Goal: Task Accomplishment & Management: Use online tool/utility

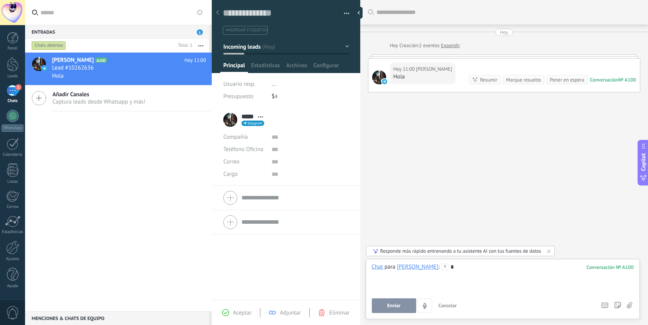
scroll to position [12, 0]
click at [396, 299] on button "Enviar" at bounding box center [394, 305] width 44 height 15
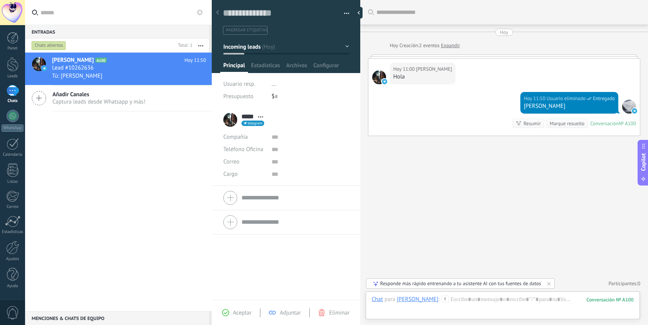
click at [440, 284] on div "Responde más rápido entrenando a tu asistente AI con tus fuentes de datos" at bounding box center [461, 283] width 161 height 7
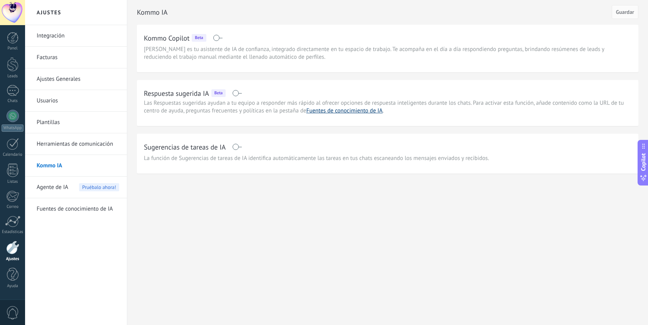
click at [361, 113] on link "Fuentes de conocimiento de IA" at bounding box center [344, 110] width 76 height 7
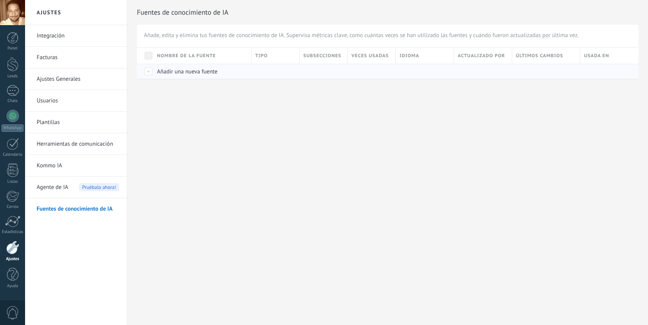
click at [199, 72] on span "Añadir una nueva fuente" at bounding box center [187, 71] width 61 height 7
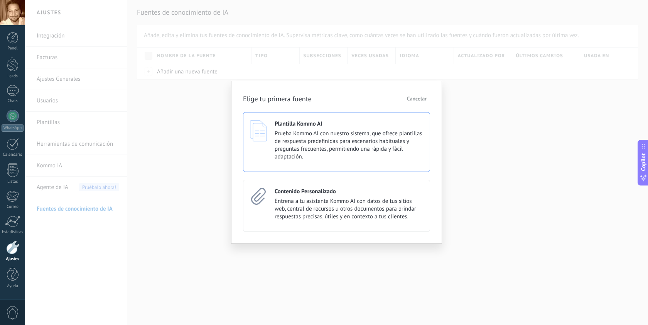
click at [390, 152] on span "Prueba Kommo AI con nuestro sistema, que ofrece plantillas de respuesta predefi…" at bounding box center [349, 145] width 149 height 31
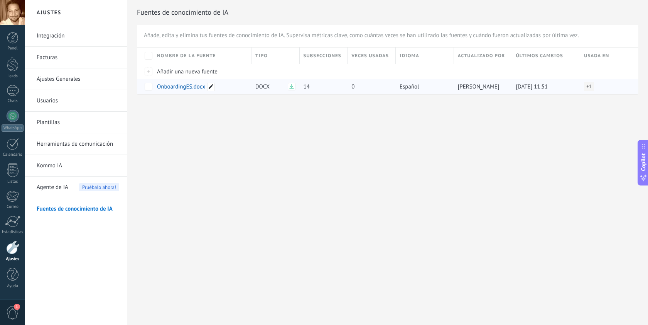
click at [210, 89] on div at bounding box center [211, 87] width 8 height 8
click at [196, 101] on span "Cancelar" at bounding box center [200, 98] width 20 height 5
click at [183, 87] on span "OnboardingES.docx" at bounding box center [181, 86] width 48 height 7
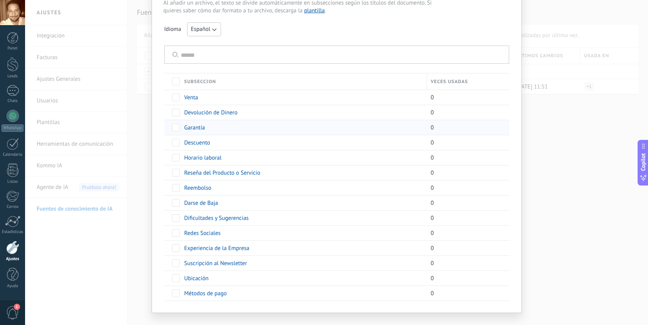
scroll to position [65, 0]
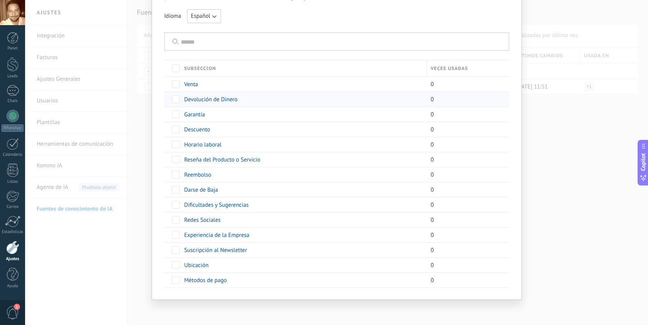
click at [173, 100] on span at bounding box center [176, 99] width 8 height 8
click at [237, 100] on span "Desactivar" at bounding box center [244, 98] width 25 height 15
click at [173, 101] on span at bounding box center [176, 99] width 8 height 8
click at [235, 101] on span "Desactivar" at bounding box center [244, 98] width 25 height 15
click at [188, 83] on span "Venta" at bounding box center [191, 84] width 14 height 7
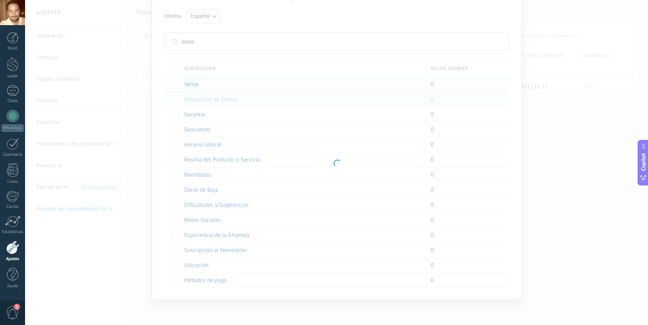
type input "*****"
type textarea "**********"
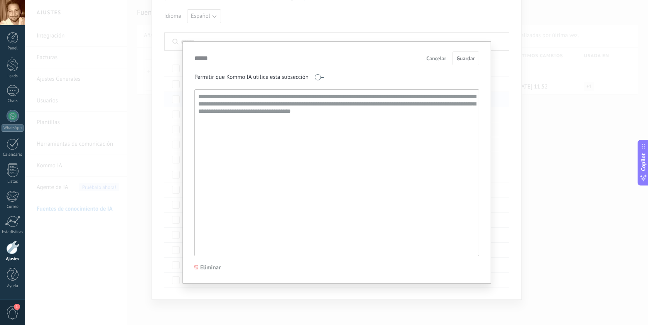
click at [326, 138] on textarea "**********" at bounding box center [336, 173] width 282 height 166
click at [348, 112] on textarea "**********" at bounding box center [336, 173] width 282 height 166
click at [283, 101] on textarea "**********" at bounding box center [336, 173] width 282 height 166
click at [286, 99] on textarea "**********" at bounding box center [336, 173] width 282 height 166
click at [311, 105] on textarea "**********" at bounding box center [336, 173] width 282 height 166
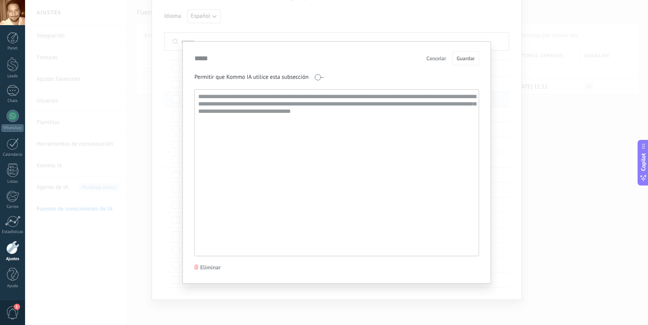
click at [311, 105] on textarea "**********" at bounding box center [336, 173] width 282 height 166
click at [440, 58] on span "Cancelar" at bounding box center [437, 58] width 20 height 5
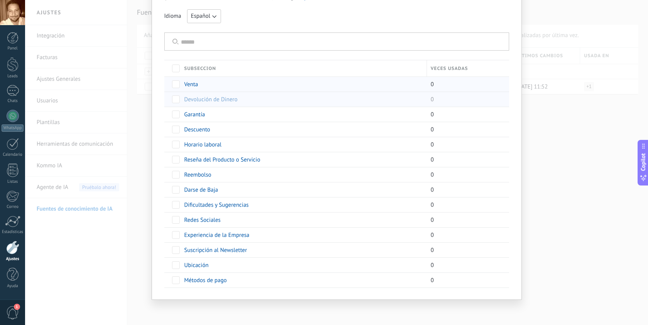
click at [175, 85] on span at bounding box center [176, 84] width 8 height 8
click at [173, 85] on span at bounding box center [176, 84] width 8 height 8
click at [174, 113] on span at bounding box center [176, 114] width 8 height 8
click at [243, 115] on span "Desactivar" at bounding box center [244, 114] width 25 height 15
click at [176, 252] on span at bounding box center [176, 250] width 8 height 8
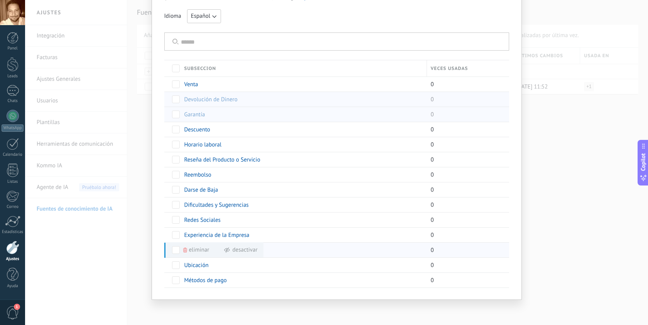
click at [239, 252] on span "Desactivar" at bounding box center [244, 249] width 25 height 15
click at [176, 235] on span at bounding box center [176, 235] width 8 height 8
click at [177, 207] on span at bounding box center [176, 205] width 8 height 8
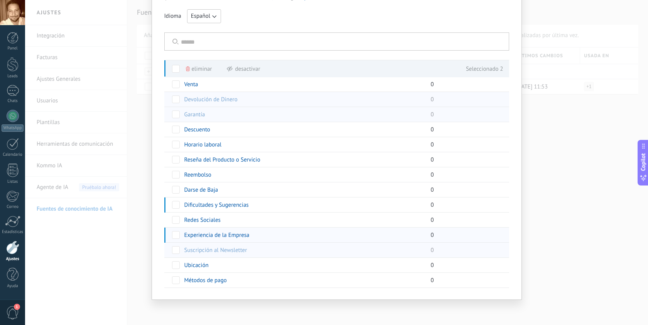
click at [172, 235] on span at bounding box center [176, 235] width 8 height 8
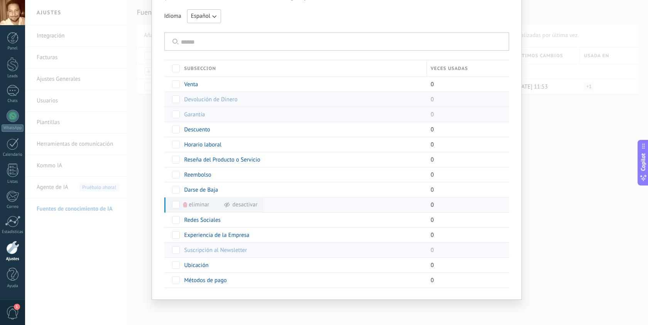
click at [240, 204] on span "Desactivar" at bounding box center [244, 204] width 25 height 15
click at [172, 189] on span at bounding box center [176, 190] width 8 height 8
click at [243, 191] on span "Desactivar" at bounding box center [244, 189] width 25 height 15
click at [174, 173] on span at bounding box center [176, 175] width 8 height 8
click at [242, 175] on span "Desactivar" at bounding box center [244, 174] width 25 height 15
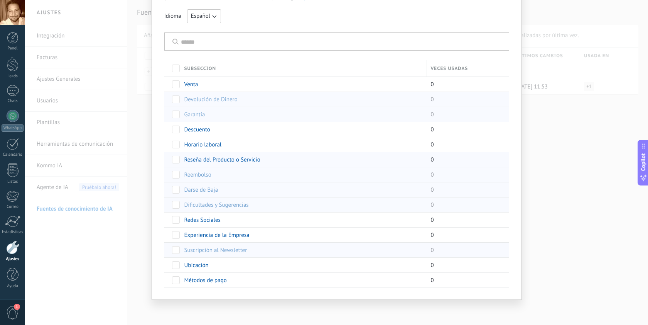
click at [175, 160] on span at bounding box center [176, 160] width 8 height 8
click at [240, 162] on span "Desactivar" at bounding box center [244, 159] width 25 height 15
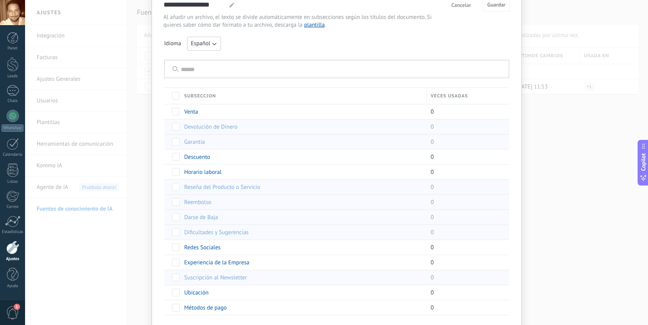
scroll to position [0, 0]
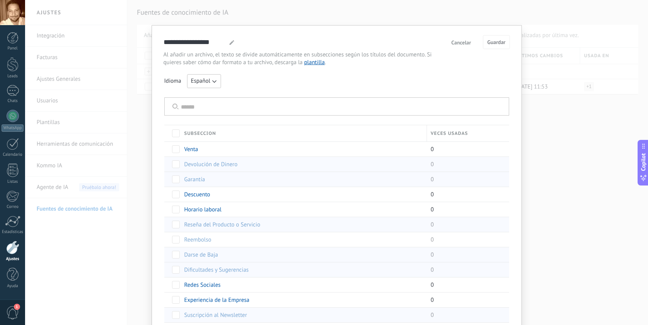
click at [462, 43] on span "Cancelar" at bounding box center [462, 42] width 20 height 5
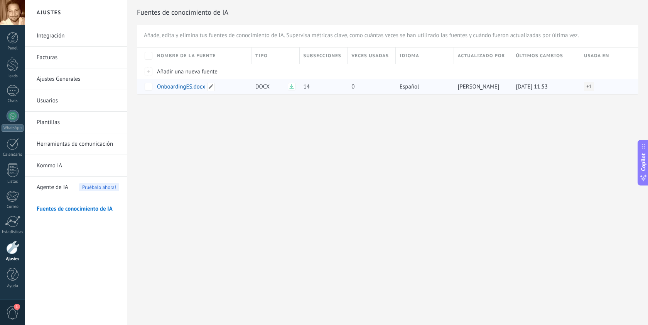
click at [174, 88] on span "OnboardingES.docx" at bounding box center [181, 86] width 48 height 7
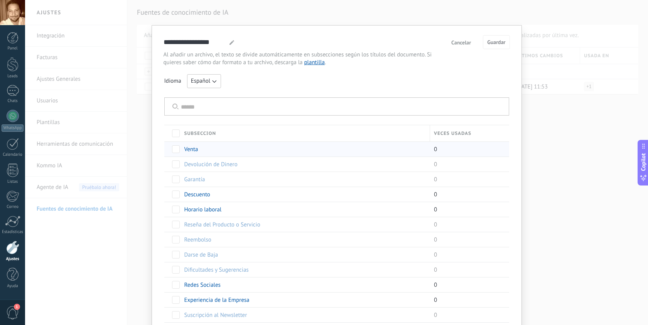
click at [189, 150] on span "Venta" at bounding box center [191, 148] width 14 height 7
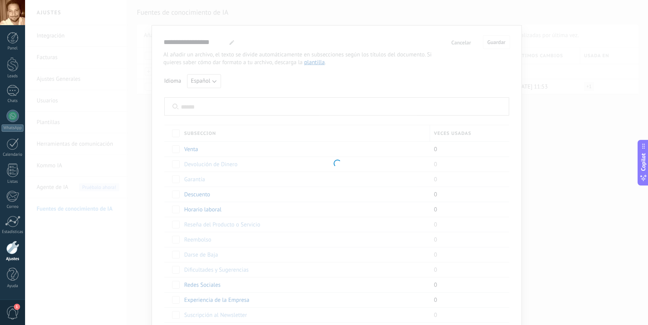
type input "*****"
type textarea "**********"
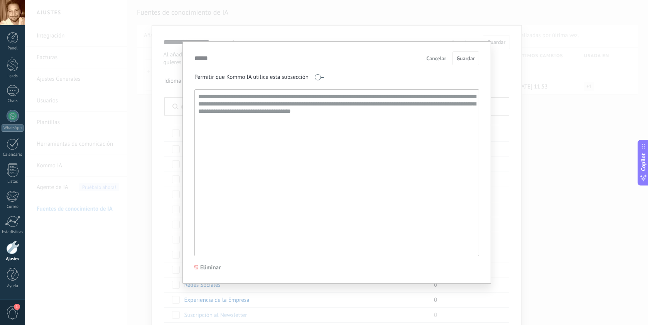
click at [340, 107] on textarea "**********" at bounding box center [336, 173] width 282 height 166
click at [436, 57] on span "Cancelar" at bounding box center [437, 58] width 20 height 5
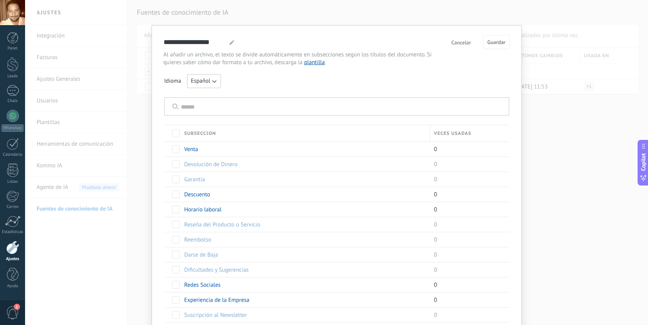
click at [463, 41] on span "Cancelar" at bounding box center [462, 42] width 20 height 5
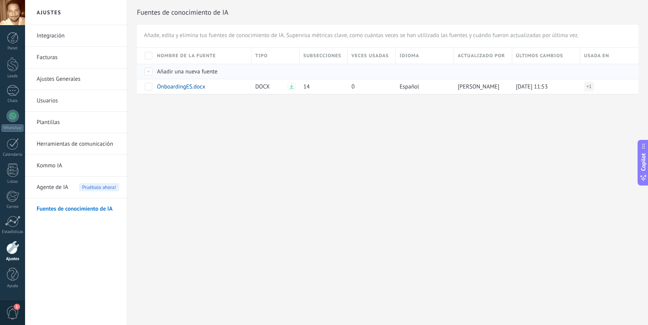
click at [194, 73] on span "Añadir una nueva fuente" at bounding box center [187, 71] width 61 height 7
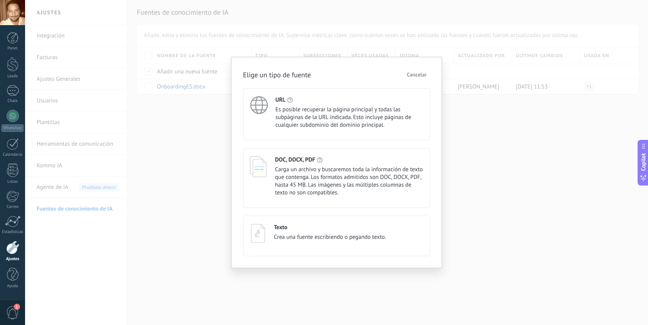
click at [357, 237] on span "Crea una fuente escribiendo o pegando texto." at bounding box center [330, 237] width 112 height 8
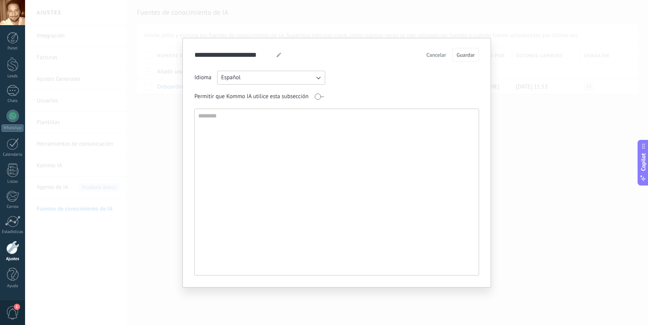
click at [331, 199] on textarea at bounding box center [336, 192] width 282 height 166
click at [283, 118] on textarea "**********" at bounding box center [336, 192] width 282 height 166
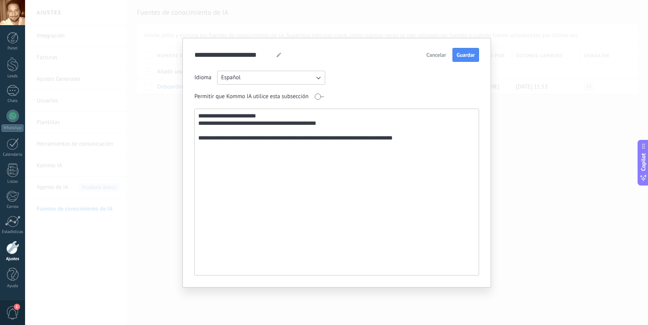
click at [365, 138] on textarea "**********" at bounding box center [336, 192] width 282 height 166
click at [419, 139] on textarea "**********" at bounding box center [336, 192] width 282 height 166
click at [336, 138] on textarea "**********" at bounding box center [336, 192] width 282 height 166
click at [421, 138] on textarea "**********" at bounding box center [336, 192] width 282 height 166
type textarea "**********"
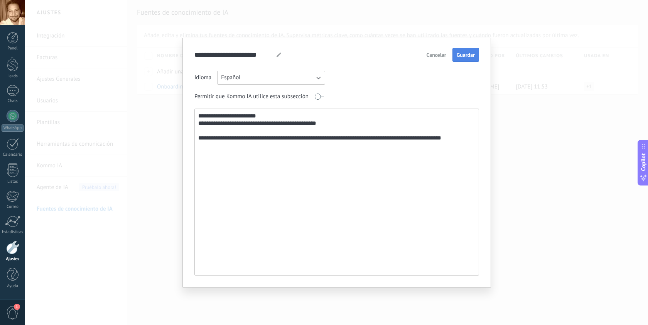
click at [465, 58] on span "Guardar" at bounding box center [466, 54] width 18 height 5
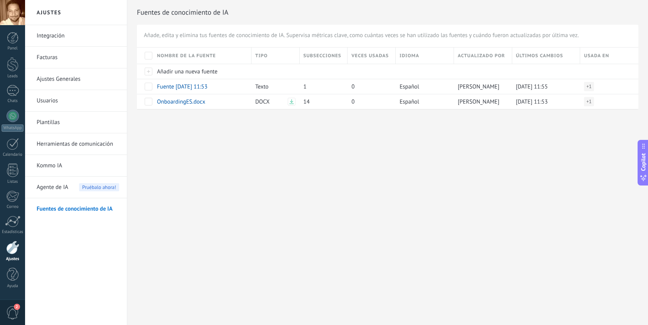
click at [56, 188] on span "Agente de IA" at bounding box center [53, 187] width 32 height 22
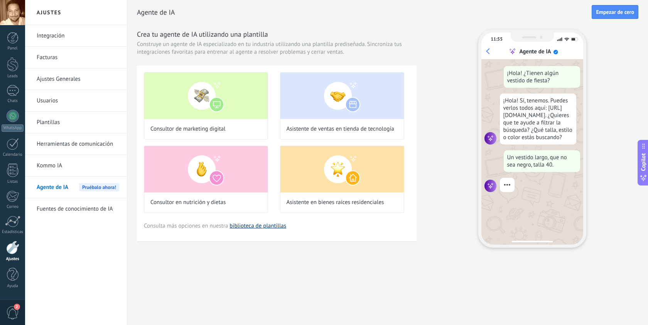
click at [259, 225] on link "biblioteca de plantillas" at bounding box center [258, 225] width 57 height 7
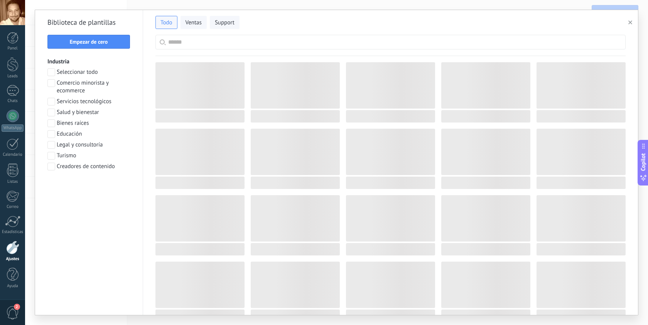
scroll to position [27, 0]
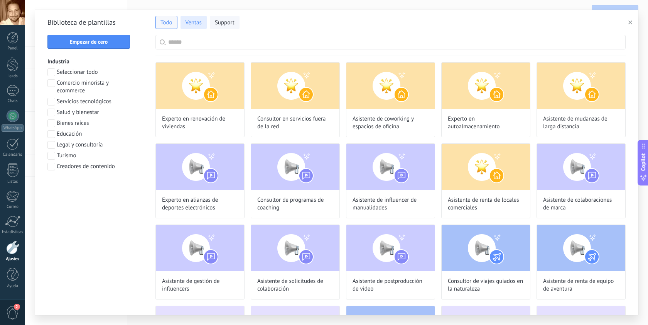
click at [193, 27] on button "Ventas" at bounding box center [194, 22] width 26 height 13
click at [55, 134] on label "Educación" at bounding box center [64, 134] width 34 height 8
click at [92, 187] on span "Aplicar" at bounding box center [89, 186] width 16 height 5
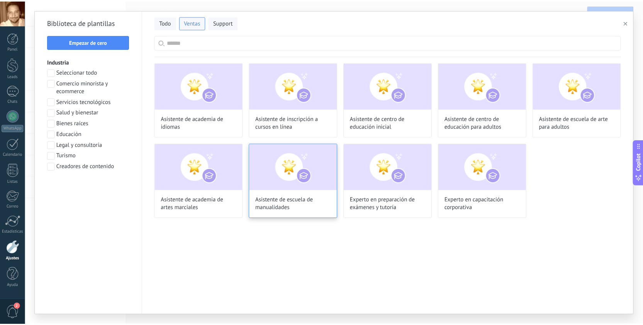
scroll to position [0, 0]
click at [297, 155] on img at bounding box center [295, 167] width 88 height 46
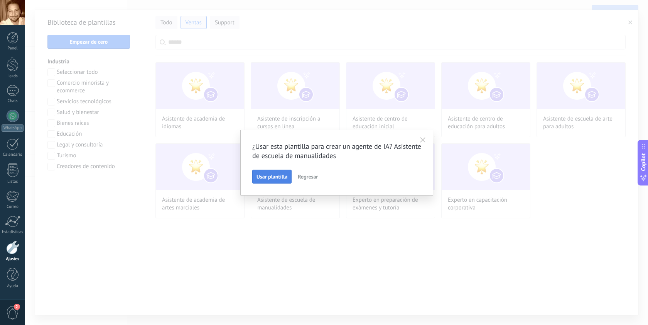
click at [277, 175] on span "Usar plantilla" at bounding box center [272, 176] width 31 height 5
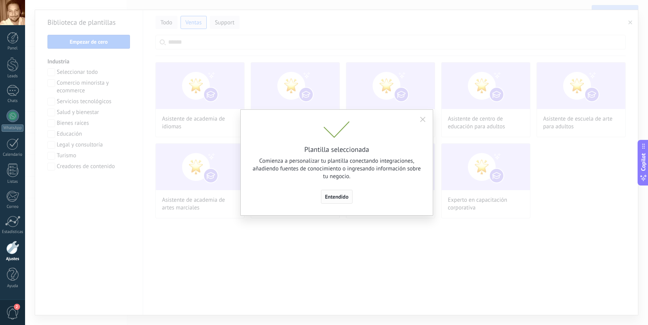
click at [334, 198] on span "Entendido" at bounding box center [337, 196] width 24 height 5
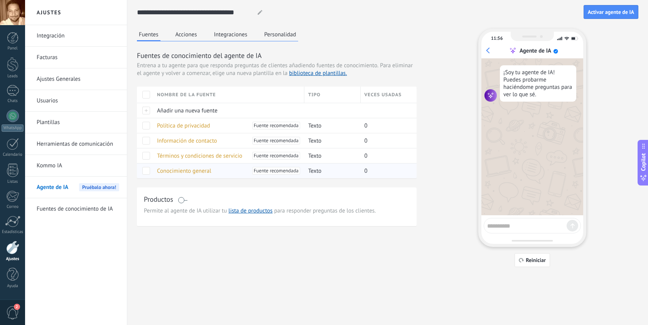
click at [189, 171] on span "Conocimiento general" at bounding box center [184, 170] width 54 height 7
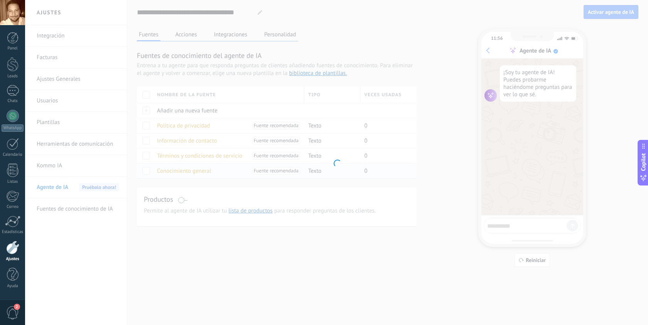
type input "**********"
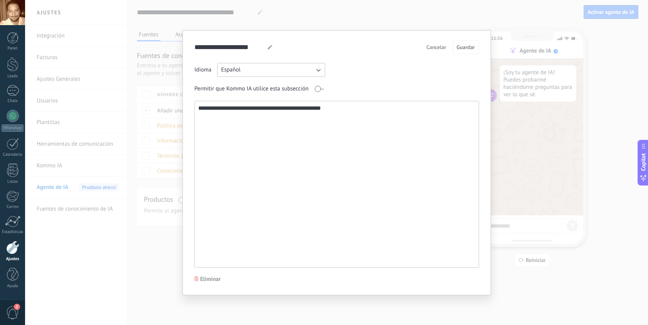
drag, startPoint x: 350, startPoint y: 111, endPoint x: 152, endPoint y: 93, distance: 199.6
click at [152, 93] on div "**********" at bounding box center [336, 162] width 623 height 325
drag, startPoint x: 277, startPoint y: 107, endPoint x: 281, endPoint y: 130, distance: 23.1
click at [277, 107] on textarea "**********" at bounding box center [336, 184] width 282 height 166
type textarea "**********"
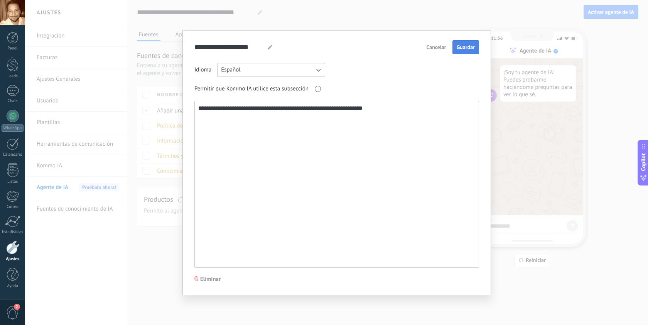
click at [468, 48] on span "Guardar" at bounding box center [466, 46] width 18 height 5
click at [436, 49] on span "Cancelar" at bounding box center [437, 46] width 20 height 5
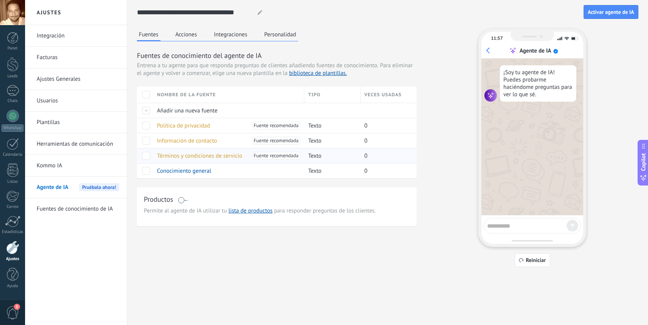
click at [145, 157] on span at bounding box center [146, 156] width 8 height 8
click at [172, 153] on span "Eliminar" at bounding box center [172, 155] width 20 height 15
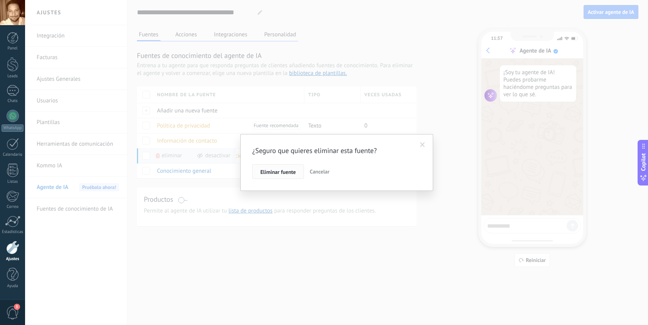
click at [284, 169] on span "Eliminar fuente" at bounding box center [278, 171] width 36 height 5
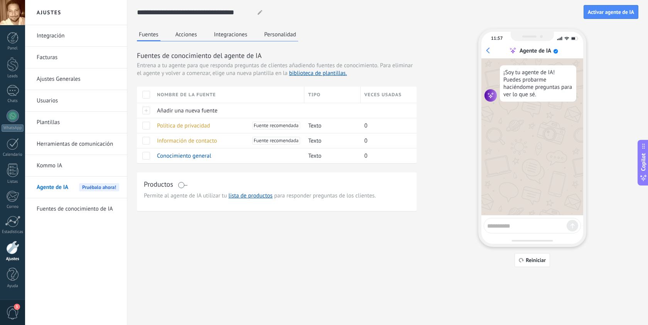
click at [182, 186] on span at bounding box center [183, 185] width 10 height 6
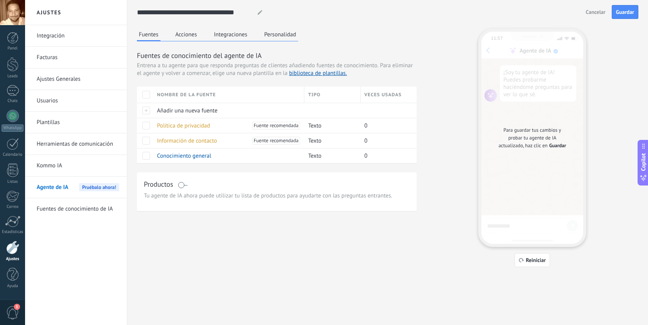
click at [266, 198] on span "Tu agente de IA ahora puede utilizar tu lista de productos para ayudarte con la…" at bounding box center [277, 196] width 266 height 8
click at [175, 112] on span "Añadir una nueva fuente" at bounding box center [187, 110] width 61 height 7
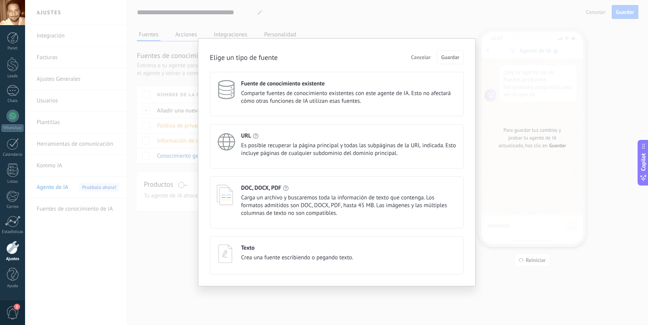
click at [344, 103] on span "Comparte fuentes de conocimiento existentes con este agente de IA. Esto no afec…" at bounding box center [349, 97] width 216 height 15
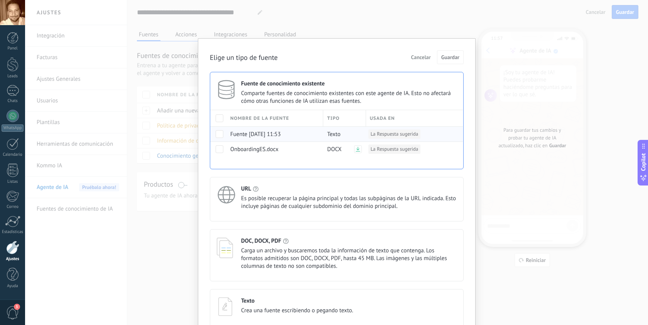
click at [221, 135] on span at bounding box center [220, 134] width 8 height 8
click at [218, 150] on span at bounding box center [220, 149] width 8 height 8
click at [450, 55] on span "Guardar" at bounding box center [450, 56] width 18 height 5
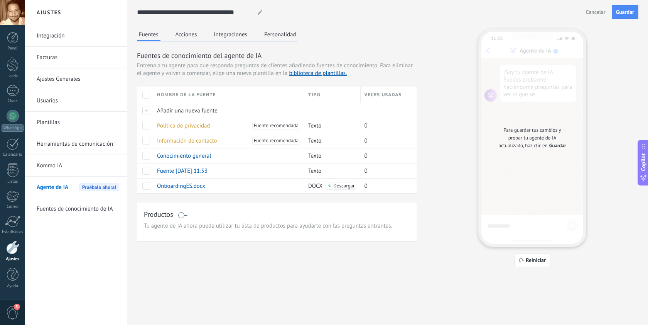
click at [78, 208] on link "Fuentes de conocimiento de IA" at bounding box center [78, 209] width 83 height 22
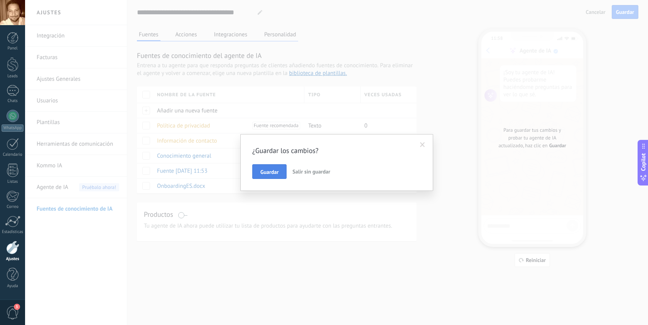
click at [273, 169] on span "Guardar" at bounding box center [269, 171] width 18 height 5
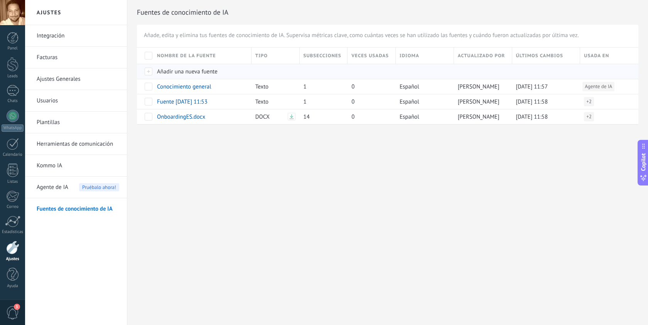
click at [169, 69] on span "Añadir una nueva fuente" at bounding box center [187, 71] width 61 height 7
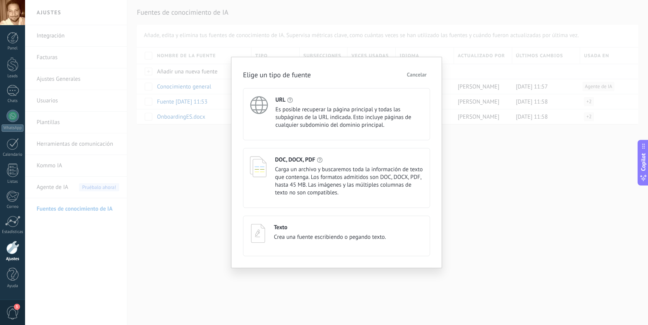
click at [421, 72] on span "Cancelar" at bounding box center [417, 74] width 20 height 5
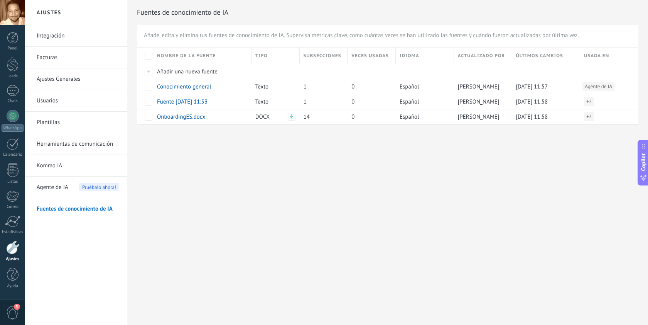
click at [48, 188] on span "Agente de IA" at bounding box center [53, 187] width 32 height 22
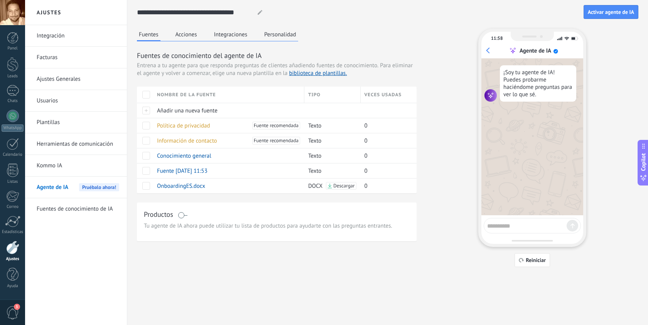
click at [182, 37] on button "Acciones" at bounding box center [186, 35] width 25 height 12
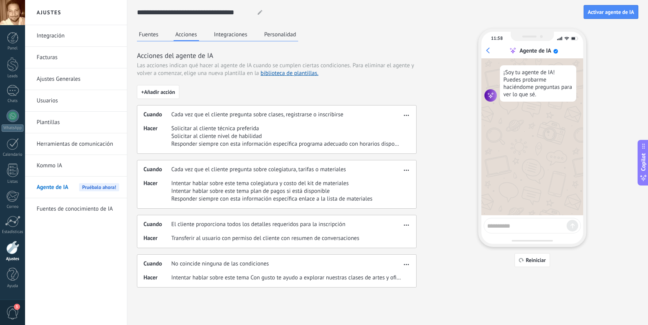
click at [407, 115] on span "button" at bounding box center [406, 113] width 5 height 5
click at [401, 128] on div "Editar" at bounding box center [390, 126] width 41 height 15
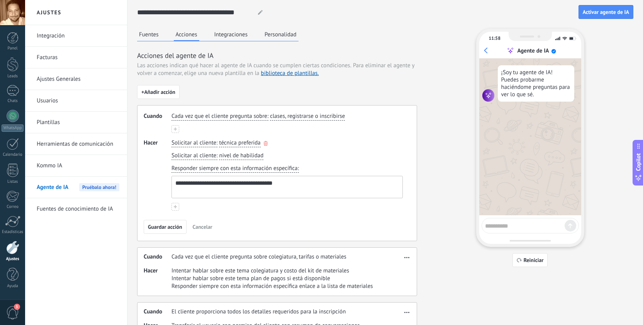
click at [266, 144] on use "button" at bounding box center [266, 143] width 4 height 5
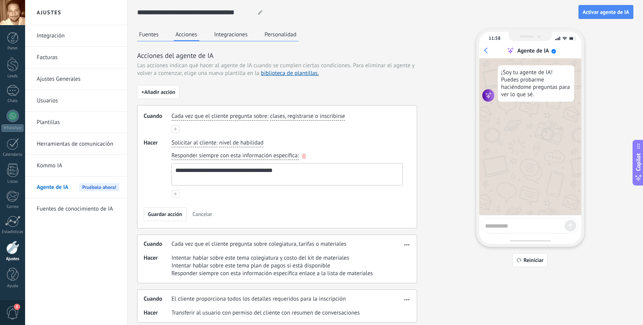
drag, startPoint x: 309, startPoint y: 176, endPoint x: 171, endPoint y: 159, distance: 138.4
click at [171, 159] on div "**********" at bounding box center [287, 168] width 234 height 37
type textarea "*"
type textarea "**********"
click at [168, 215] on span "Guardar acción" at bounding box center [165, 213] width 34 height 5
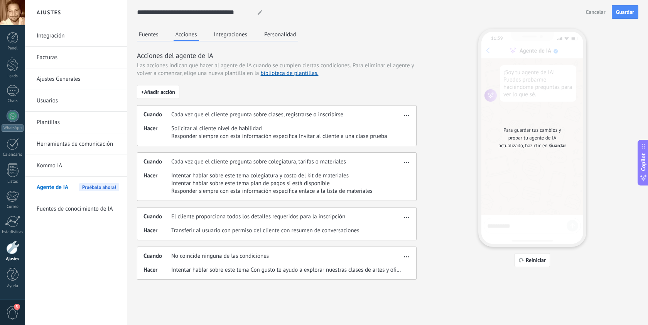
click at [408, 115] on icon "button" at bounding box center [406, 115] width 5 height 1
click at [401, 123] on div "Editar" at bounding box center [390, 126] width 41 height 15
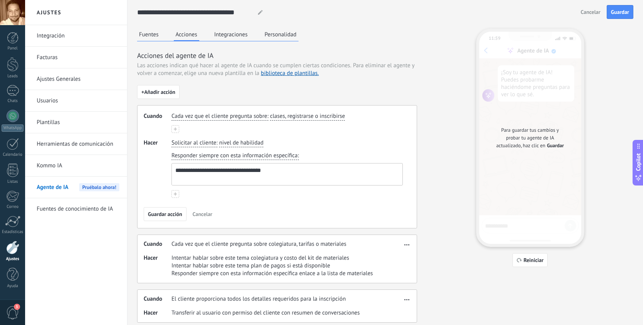
click at [177, 196] on button at bounding box center [175, 194] width 8 height 8
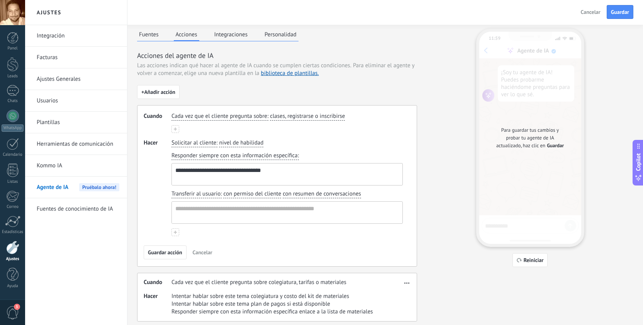
scroll to position [6, 0]
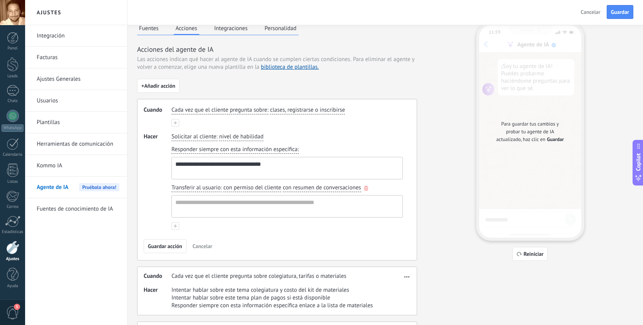
click at [355, 187] on span "con resumen de conversaciones" at bounding box center [321, 188] width 78 height 8
click at [324, 215] on span "sin el resumen de conversaciones" at bounding box center [332, 213] width 83 height 8
click at [369, 188] on icon "button" at bounding box center [371, 188] width 4 height 5
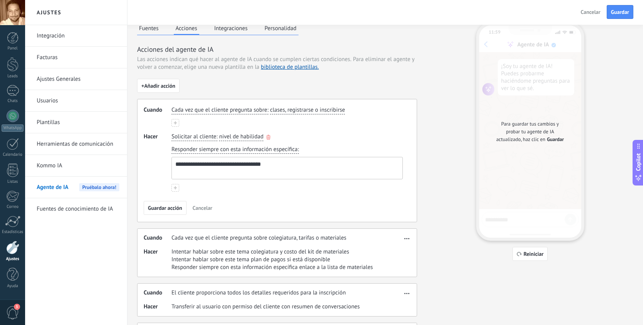
click at [248, 138] on span "nivel de habilidad" at bounding box center [241, 137] width 44 height 8
click at [299, 178] on textarea "**********" at bounding box center [286, 168] width 229 height 22
click at [162, 211] on button "Guardar acción" at bounding box center [165, 208] width 43 height 14
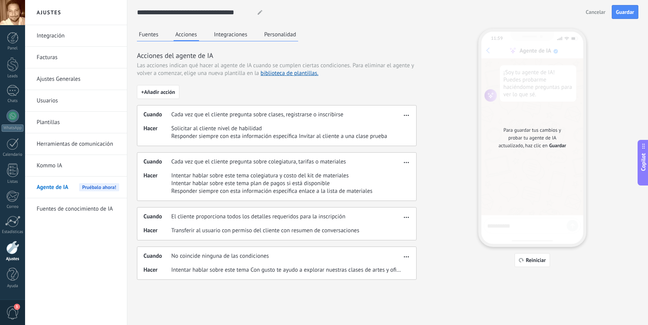
click at [236, 33] on button "Integraciones" at bounding box center [230, 35] width 37 height 12
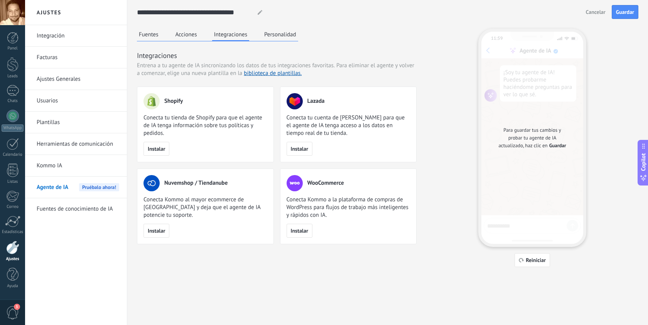
click at [272, 37] on button "Personalidad" at bounding box center [280, 35] width 36 height 12
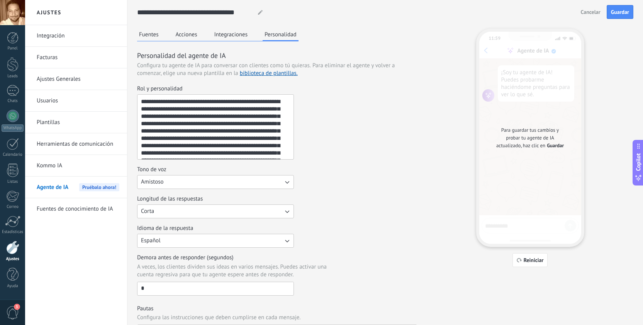
click at [211, 108] on textarea "**********" at bounding box center [214, 127] width 154 height 64
drag, startPoint x: 142, startPoint y: 124, endPoint x: 216, endPoint y: 132, distance: 75.3
click at [216, 132] on textarea "**********" at bounding box center [214, 127] width 154 height 64
click at [194, 117] on textarea "**********" at bounding box center [214, 127] width 154 height 64
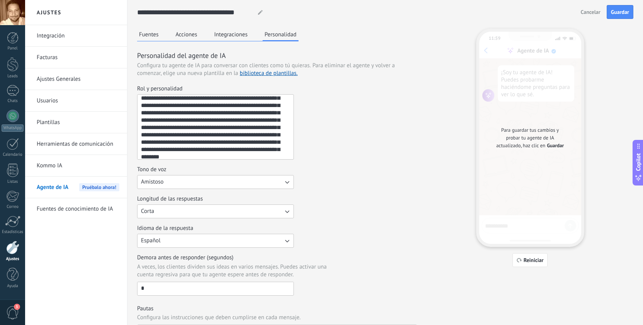
scroll to position [19, 0]
drag, startPoint x: 192, startPoint y: 127, endPoint x: 242, endPoint y: 127, distance: 50.2
click at [242, 127] on textarea "**********" at bounding box center [214, 127] width 154 height 64
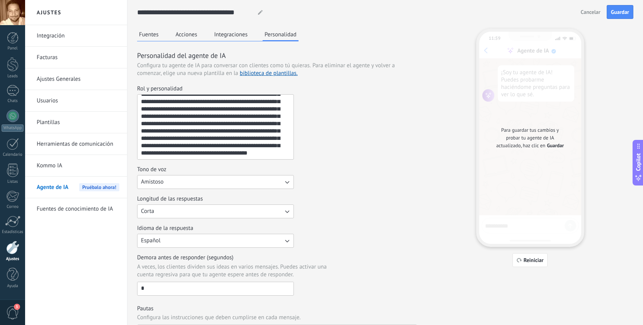
drag, startPoint x: 218, startPoint y: 128, endPoint x: 282, endPoint y: 128, distance: 63.7
click at [282, 128] on textarea "**********" at bounding box center [214, 127] width 154 height 64
drag, startPoint x: 263, startPoint y: 129, endPoint x: 214, endPoint y: 161, distance: 58.6
click at [214, 161] on div "**********" at bounding box center [277, 190] width 280 height 210
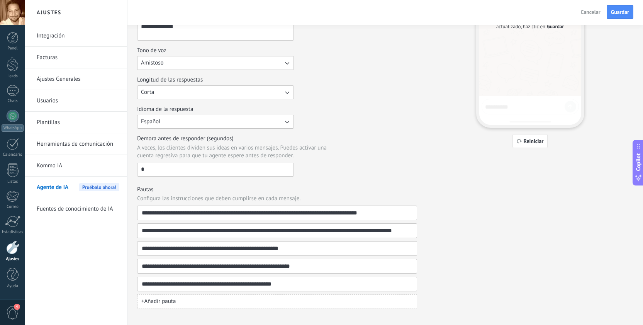
scroll to position [127, 0]
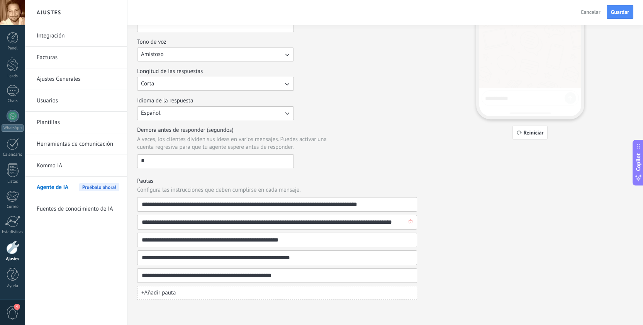
type textarea "**********"
drag, startPoint x: 200, startPoint y: 223, endPoint x: 223, endPoint y: 223, distance: 23.2
click at [223, 223] on input "**********" at bounding box center [273, 222] width 265 height 14
type input "**********"
click at [371, 223] on input "**********" at bounding box center [273, 222] width 265 height 14
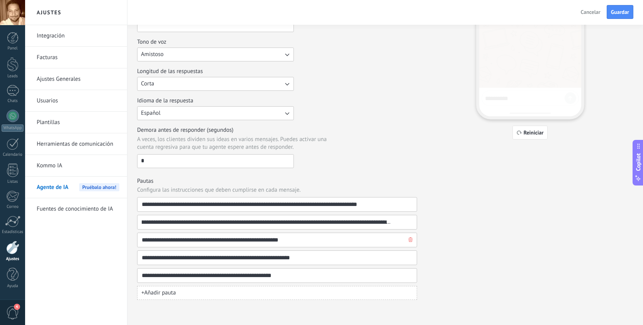
scroll to position [0, 39]
click at [301, 239] on input "**********" at bounding box center [273, 240] width 265 height 14
type input "**********"
drag, startPoint x: 308, startPoint y: 259, endPoint x: 235, endPoint y: 257, distance: 73.0
click at [234, 257] on input "**********" at bounding box center [273, 257] width 265 height 14
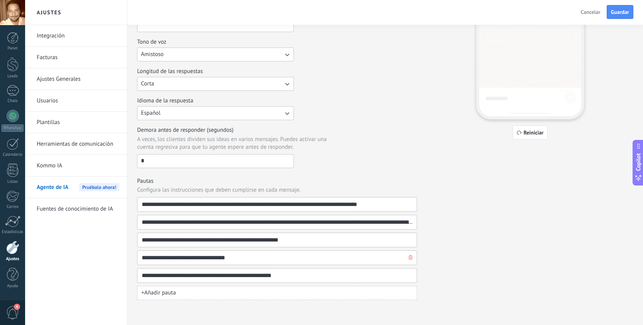
type input "**********"
drag, startPoint x: 298, startPoint y: 275, endPoint x: 76, endPoint y: 272, distance: 221.2
click at [76, 272] on div "**********" at bounding box center [333, 99] width 617 height 452
click at [408, 276] on icon "button" at bounding box center [410, 274] width 4 height 5
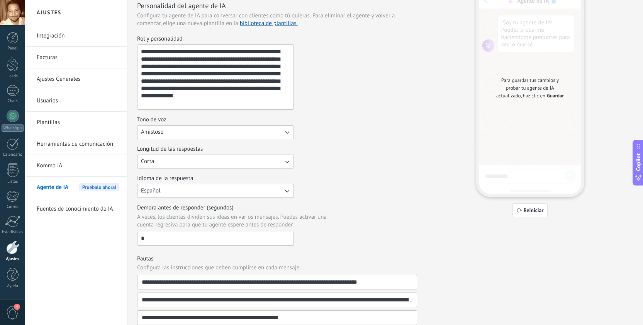
scroll to position [0, 0]
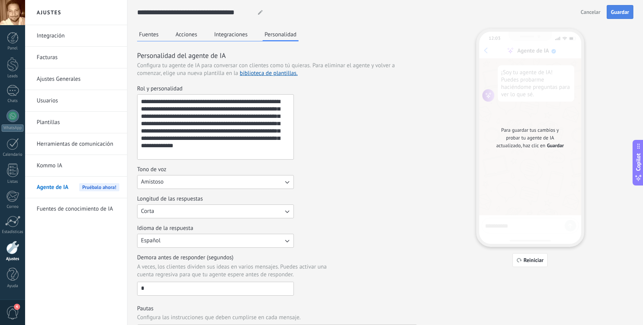
click at [618, 18] on button "Guardar" at bounding box center [619, 12] width 27 height 14
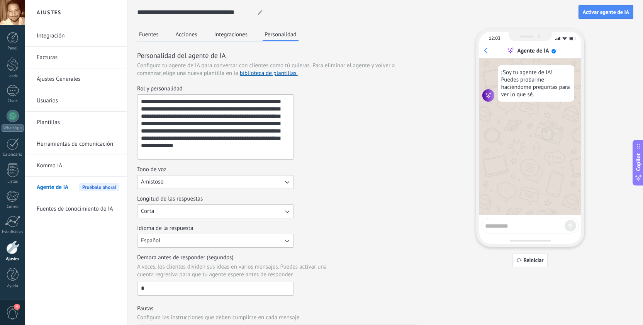
click at [510, 221] on textarea at bounding box center [524, 225] width 79 height 10
type textarea "****"
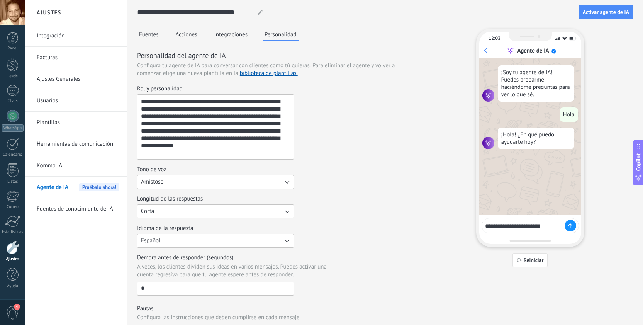
type textarea "**********"
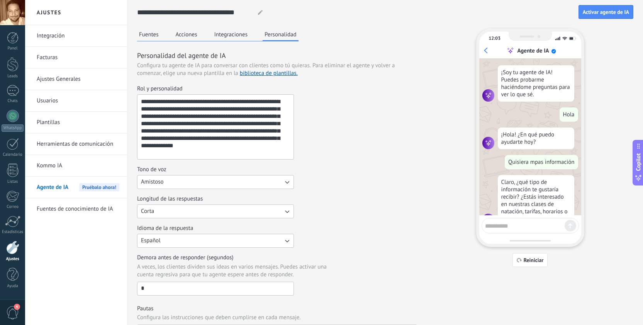
scroll to position [23, 0]
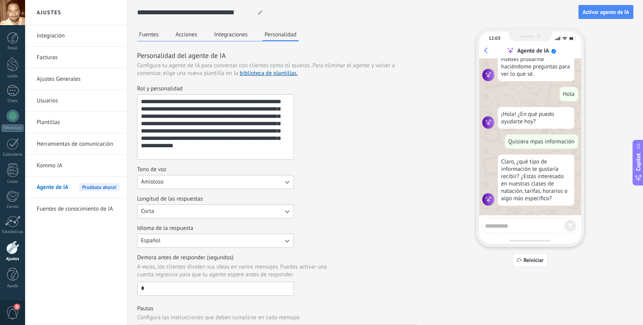
click at [220, 110] on textarea "**********" at bounding box center [214, 127] width 154 height 64
click at [177, 116] on textarea "**********" at bounding box center [214, 127] width 154 height 64
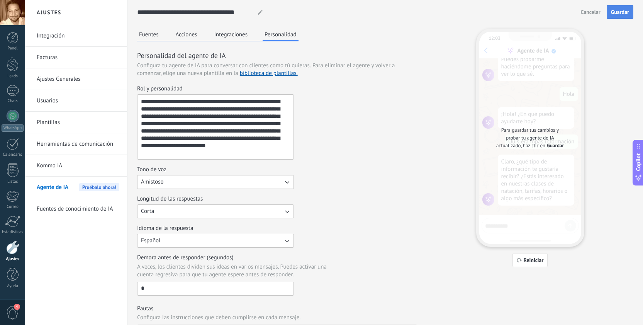
type textarea "**********"
click at [625, 10] on span "Guardar" at bounding box center [620, 11] width 18 height 5
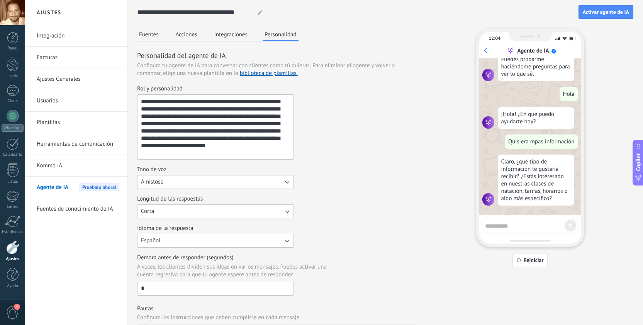
click at [516, 223] on textarea at bounding box center [524, 225] width 79 height 10
click at [527, 260] on span "Reiniciar" at bounding box center [533, 259] width 20 height 5
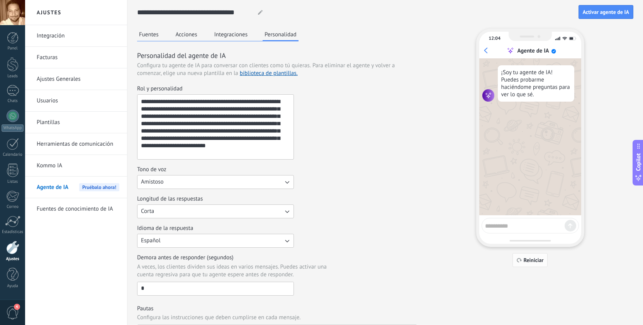
scroll to position [0, 0]
click at [511, 225] on textarea at bounding box center [524, 225] width 79 height 10
type textarea "****"
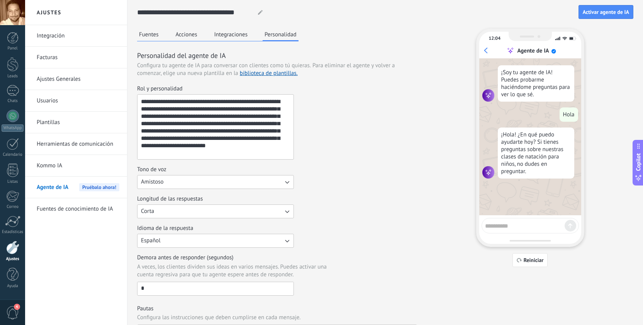
click at [513, 223] on textarea at bounding box center [524, 225] width 79 height 10
type textarea "**********"
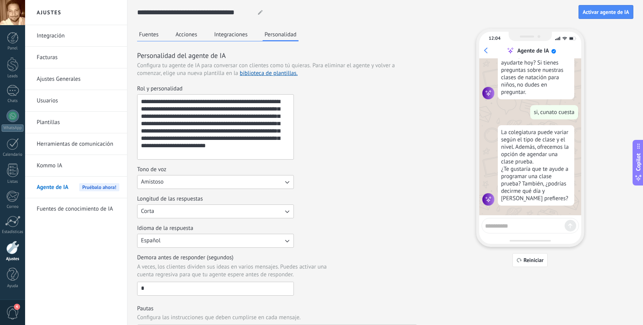
scroll to position [83, 0]
type textarea "**"
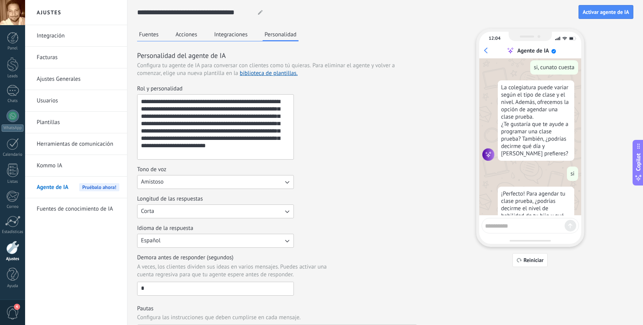
scroll to position [162, 0]
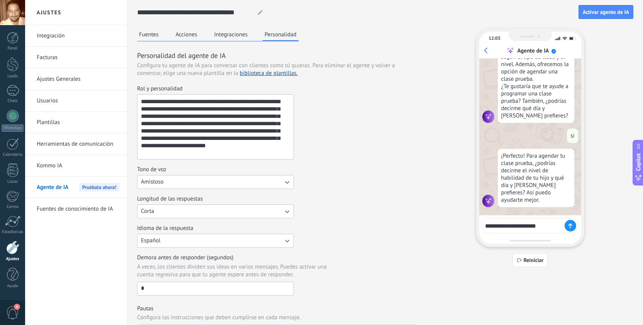
type textarea "**********"
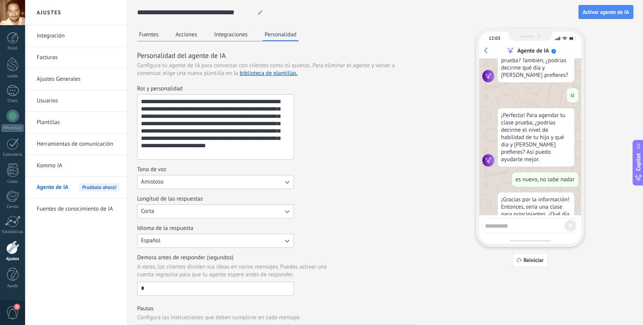
scroll to position [240, 0]
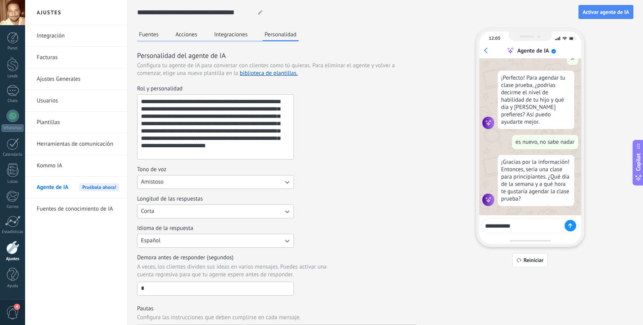
type textarea "**********"
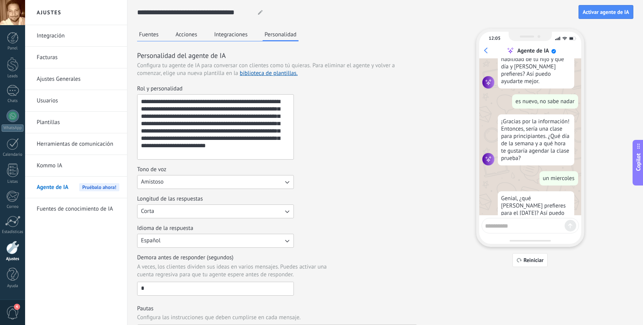
scroll to position [303, 0]
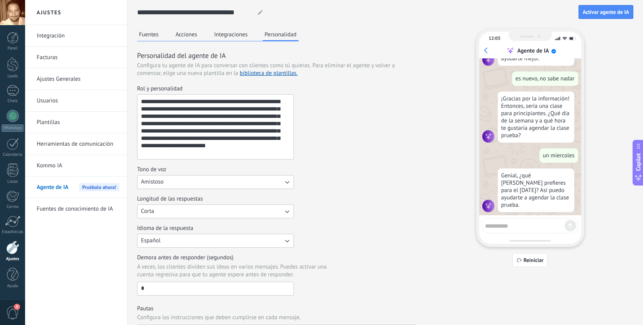
click at [514, 223] on textarea at bounding box center [524, 225] width 79 height 10
type textarea "**********"
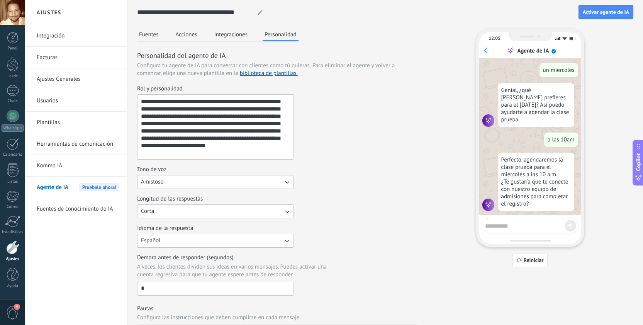
scroll to position [389, 0]
type textarea "**"
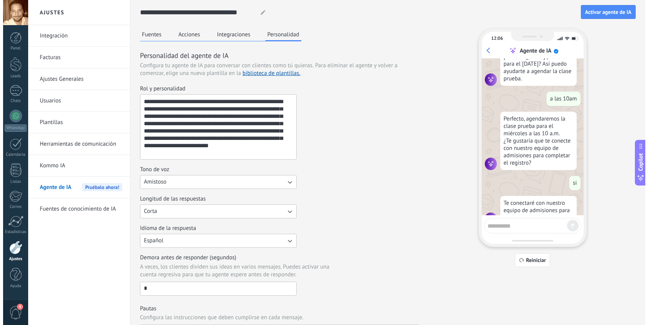
scroll to position [444, 0]
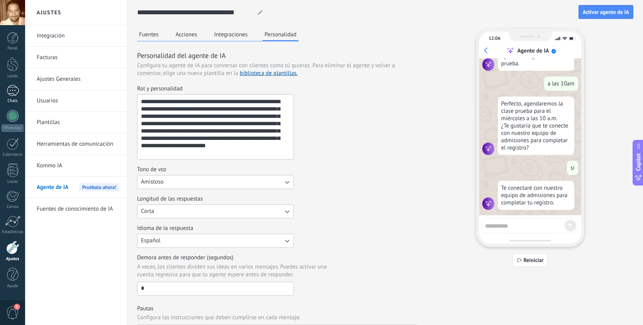
click at [15, 95] on div at bounding box center [13, 90] width 12 height 11
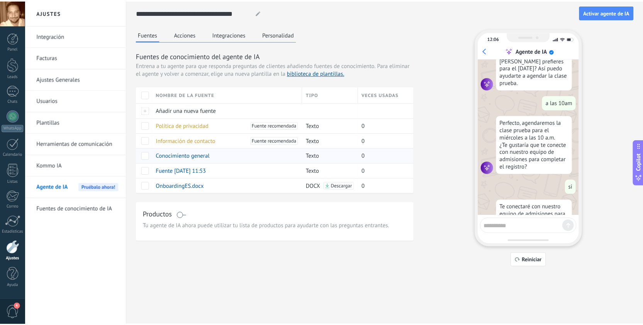
scroll to position [444, 0]
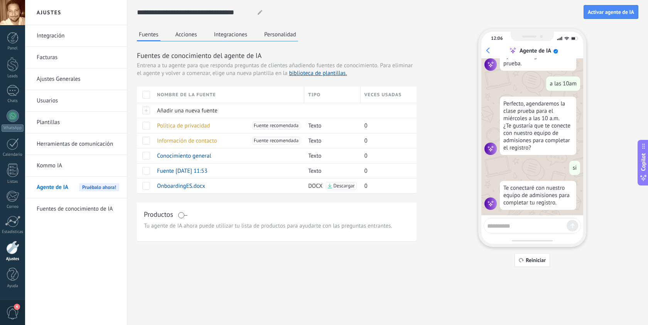
click at [58, 44] on link "Integración" at bounding box center [78, 36] width 83 height 22
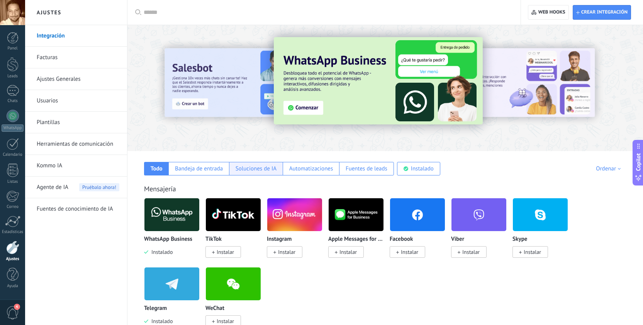
click at [258, 171] on div "Soluciones de IA" at bounding box center [255, 168] width 41 height 7
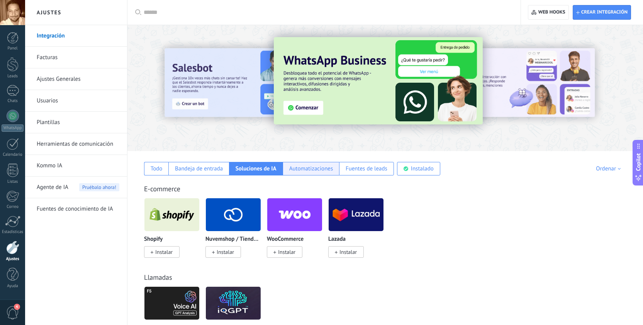
click at [301, 167] on div "Automatizaciones" at bounding box center [311, 168] width 44 height 7
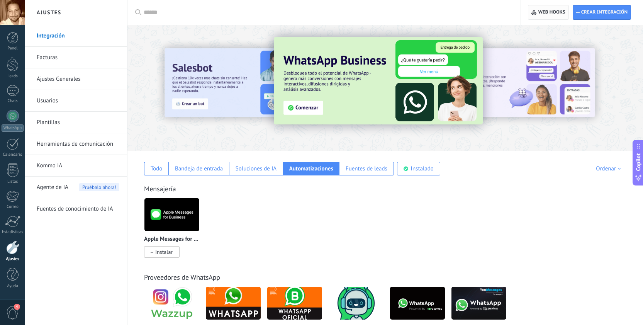
click at [553, 10] on span "Web hooks 0" at bounding box center [551, 12] width 27 height 6
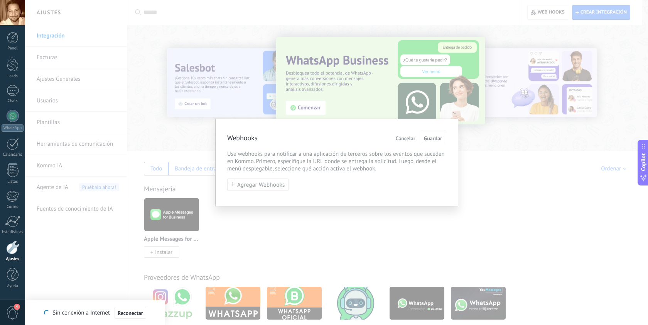
click at [402, 138] on span "Cancelar" at bounding box center [406, 137] width 20 height 5
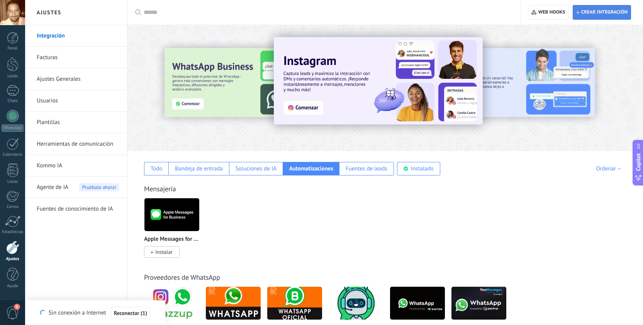
click at [592, 13] on span "Crear integración" at bounding box center [604, 12] width 46 height 6
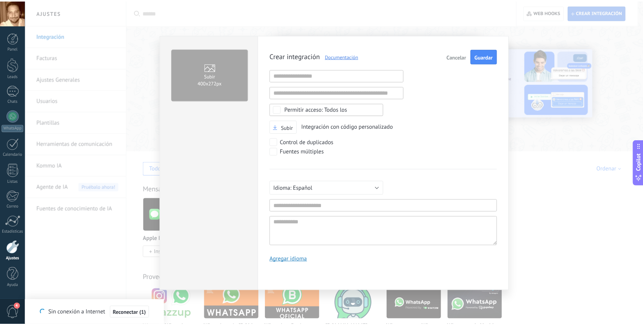
scroll to position [7, 0]
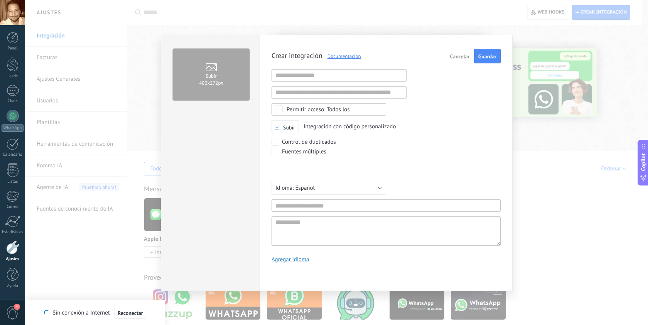
click at [460, 57] on span "Cancelar" at bounding box center [460, 56] width 20 height 5
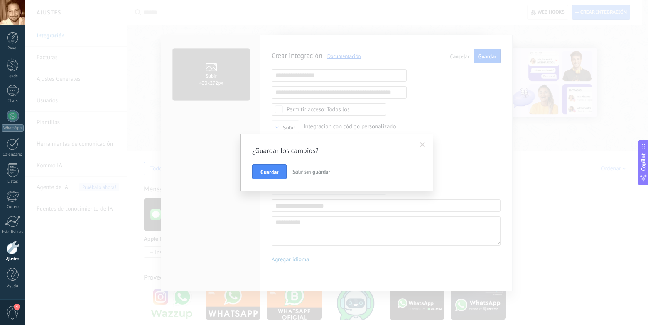
click at [300, 172] on span "Salir sin guardar" at bounding box center [312, 171] width 38 height 7
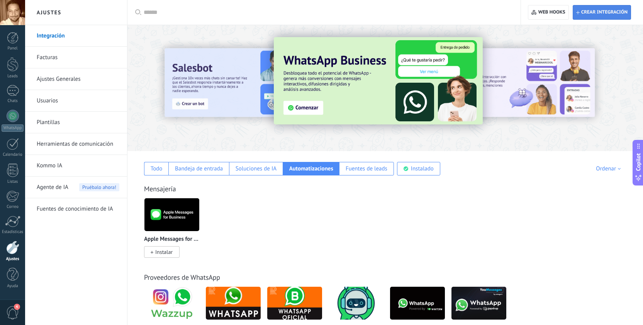
click at [598, 9] on span "Crear integración" at bounding box center [604, 12] width 46 height 6
type textarea "**********"
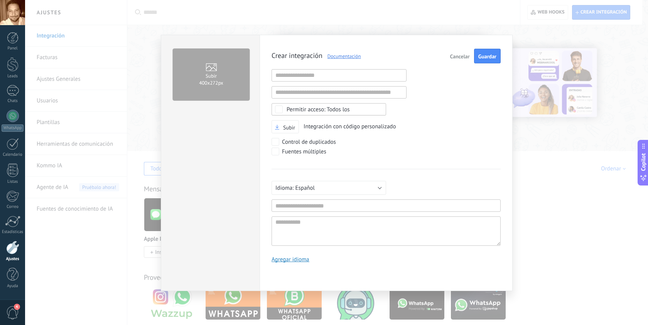
click at [349, 56] on link "Documentación" at bounding box center [342, 56] width 39 height 7
click at [381, 202] on input "text" at bounding box center [386, 205] width 229 height 12
type input "**********"
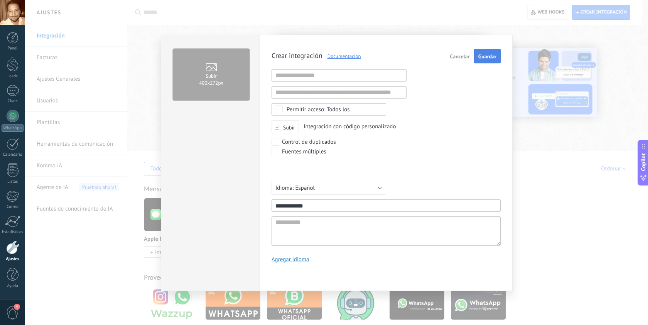
click at [485, 52] on button "Guardar" at bounding box center [487, 56] width 27 height 15
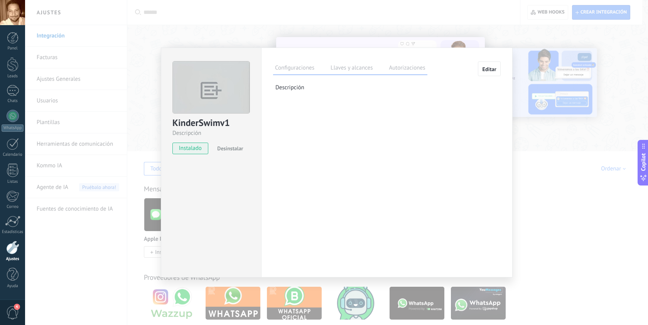
click at [300, 90] on p "Descripción" at bounding box center [388, 87] width 225 height 7
click at [291, 87] on p "Descripción" at bounding box center [388, 87] width 225 height 7
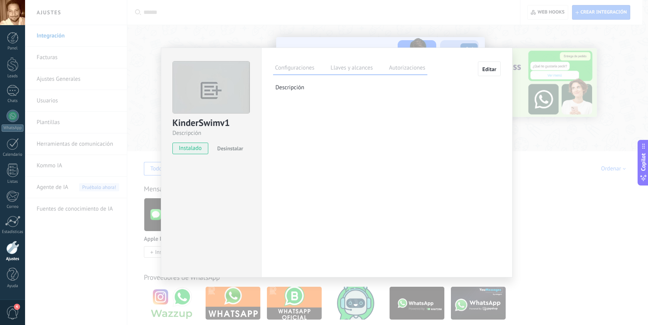
click at [354, 67] on label "Llaves y alcances" at bounding box center [352, 68] width 46 height 11
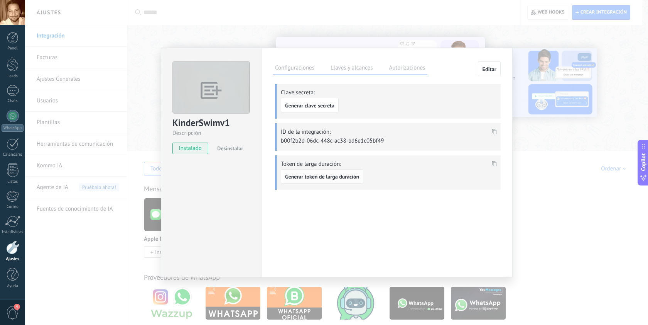
click at [329, 177] on span "Generar token de larga duración" at bounding box center [322, 176] width 74 height 5
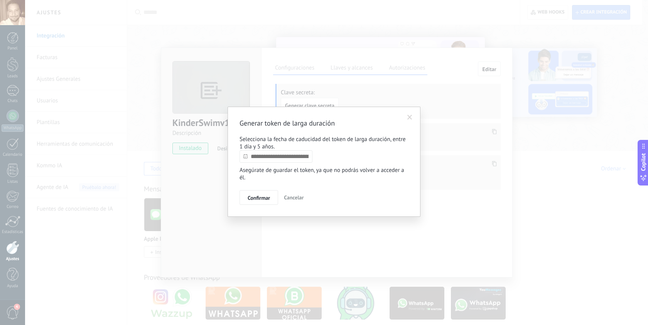
click at [292, 161] on input "text" at bounding box center [276, 156] width 73 height 12
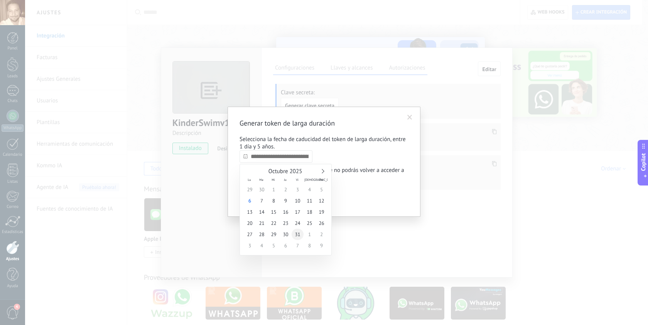
type input "**********"
click at [297, 235] on span "31" at bounding box center [298, 233] width 12 height 11
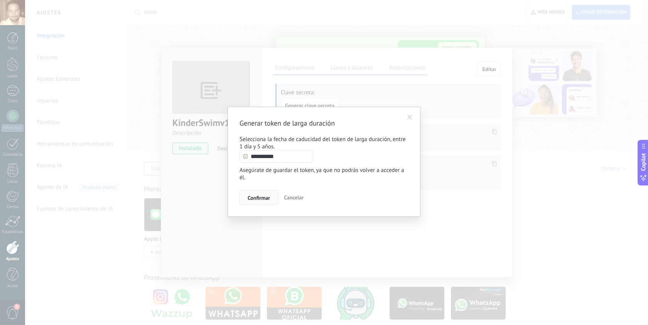
click at [262, 200] on span "Confirmar" at bounding box center [259, 197] width 22 height 5
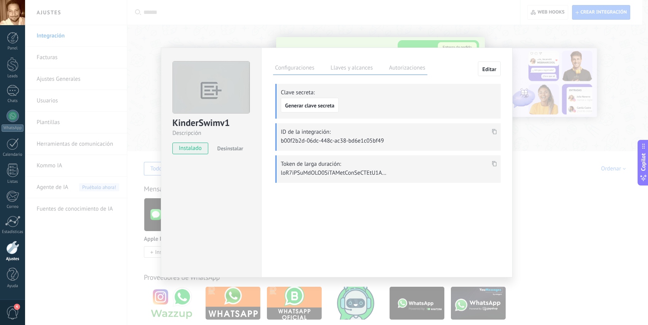
click at [496, 164] on icon at bounding box center [494, 163] width 5 height 5
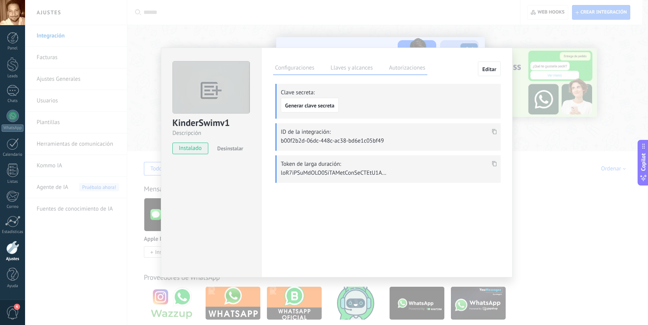
click at [495, 132] on icon at bounding box center [494, 131] width 5 height 5
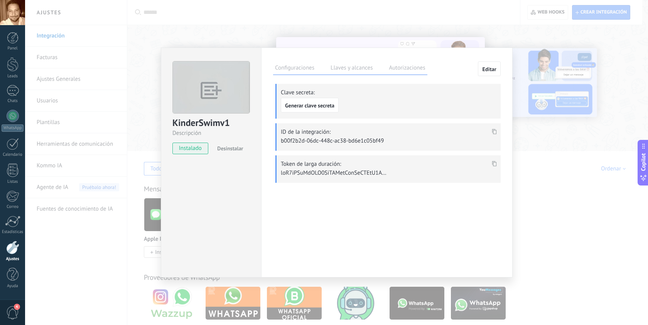
click at [413, 68] on label "Autorizaciones" at bounding box center [407, 68] width 40 height 11
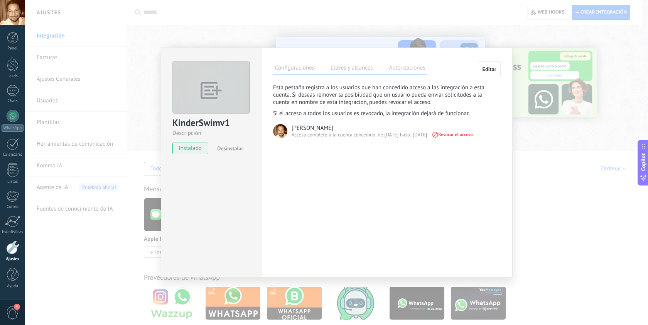
click at [469, 169] on div "Configuraciones Llaves y alcances Autorizaciones Editar Clave secreta: Generar …" at bounding box center [387, 162] width 252 height 230
click at [520, 181] on div "KinderSwimv1 Descripción instalado Desinstalar Configuraciones Llaves y alcance…" at bounding box center [336, 162] width 623 height 325
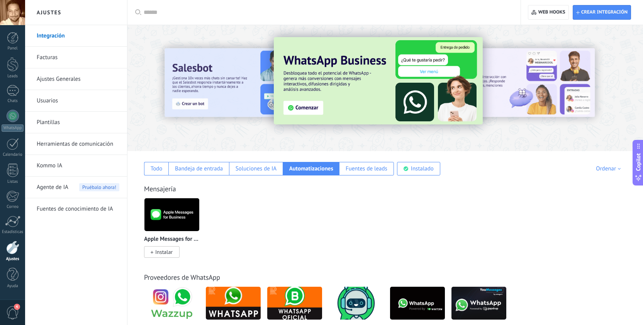
click at [49, 188] on span "Agente de IA" at bounding box center [53, 187] width 32 height 22
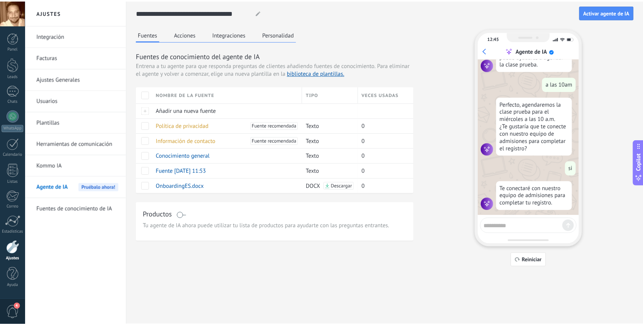
scroll to position [444, 0]
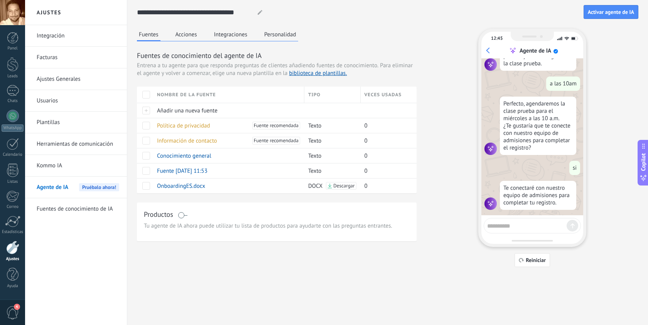
click at [226, 31] on button "Integraciones" at bounding box center [230, 35] width 37 height 12
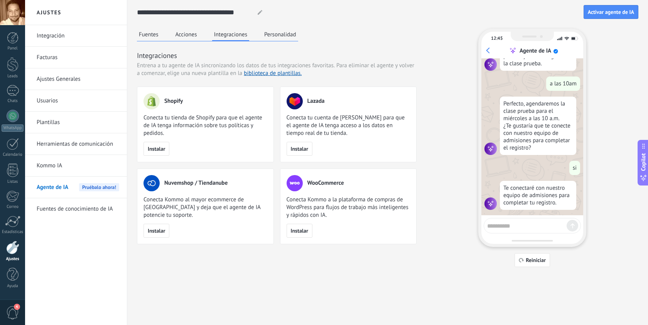
click at [68, 78] on link "Ajustes Generales" at bounding box center [78, 79] width 83 height 22
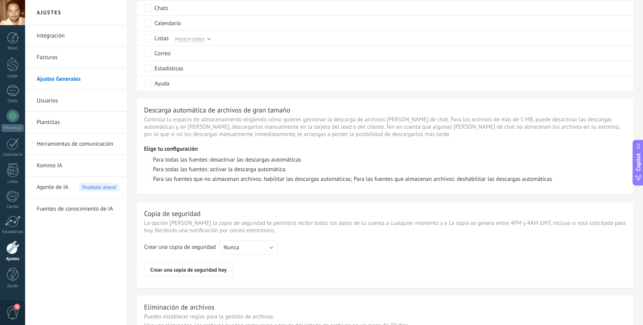
scroll to position [531, 0]
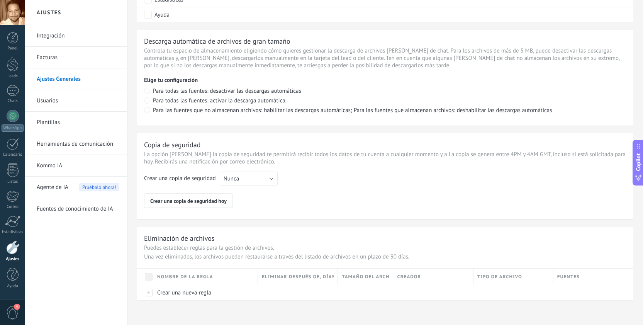
click at [70, 39] on link "Integración" at bounding box center [78, 36] width 83 height 22
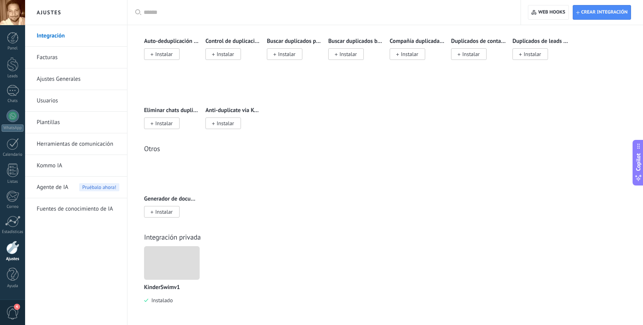
scroll to position [3251, 0]
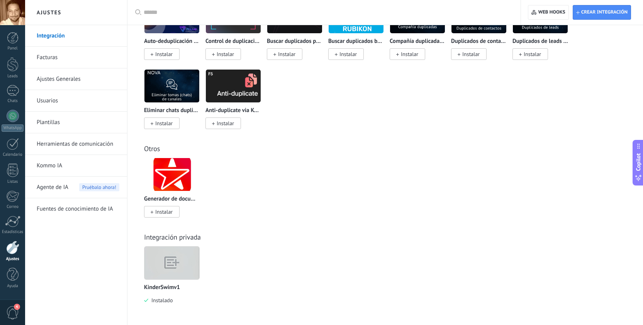
click at [176, 273] on img at bounding box center [171, 263] width 55 height 42
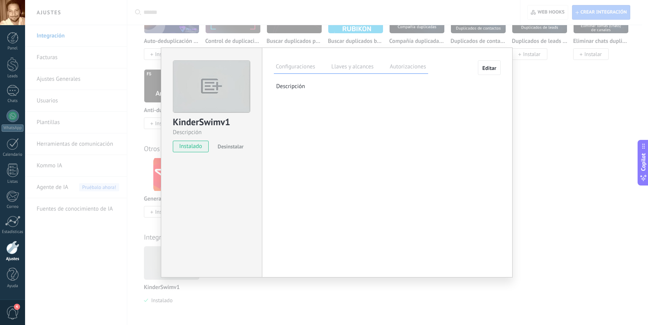
click at [135, 160] on div "KinderSwimv1 Descripción instalado Desinstalar Configuraciones Llaves y alcance…" at bounding box center [336, 162] width 623 height 325
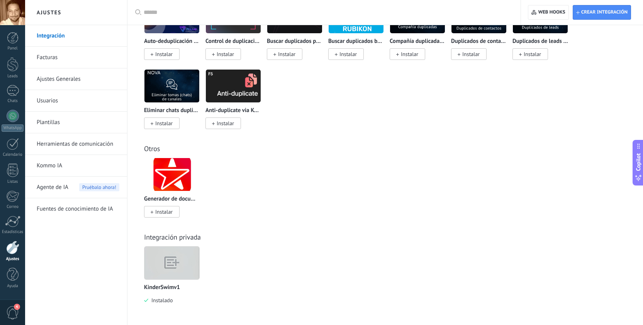
click at [56, 48] on link "Facturas" at bounding box center [78, 58] width 83 height 22
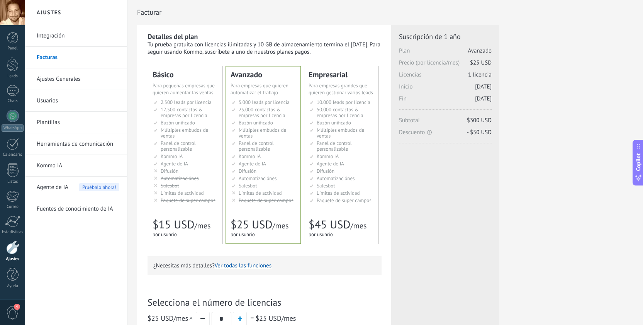
click at [56, 78] on link "Ajustes Generales" at bounding box center [78, 79] width 83 height 22
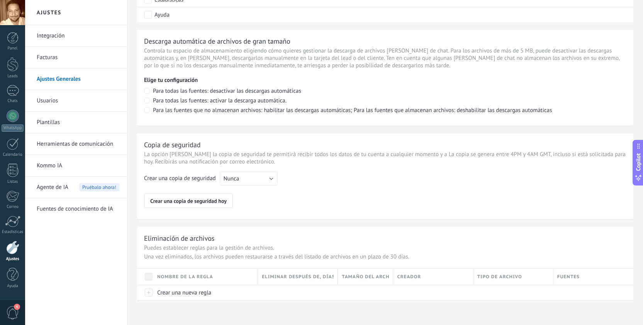
scroll to position [531, 0]
click at [71, 102] on link "Usuarios" at bounding box center [78, 101] width 83 height 22
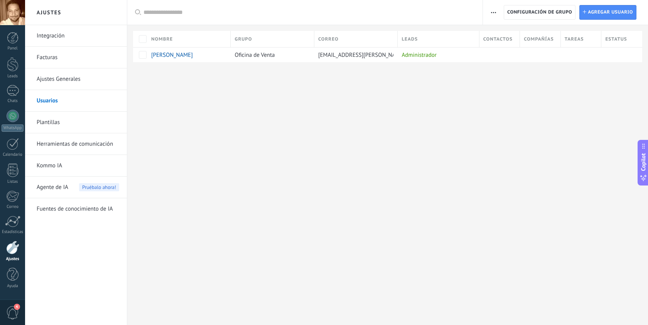
click at [62, 123] on link "Plantillas" at bounding box center [78, 123] width 83 height 22
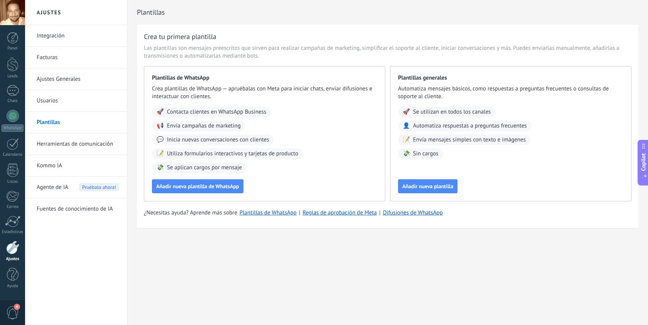
click at [65, 145] on link "Herramientas de comunicación" at bounding box center [78, 144] width 83 height 22
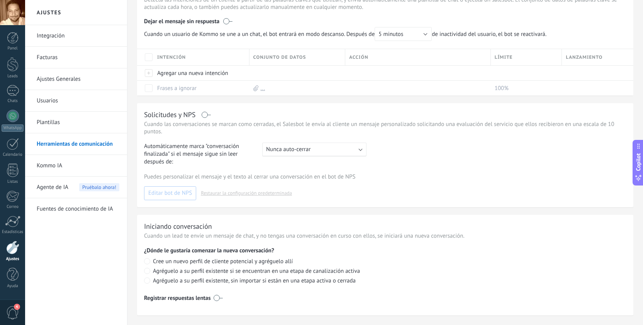
scroll to position [248, 0]
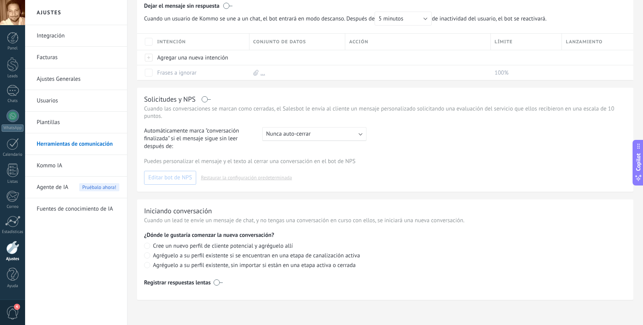
click at [48, 162] on link "Kommo IA" at bounding box center [78, 166] width 83 height 22
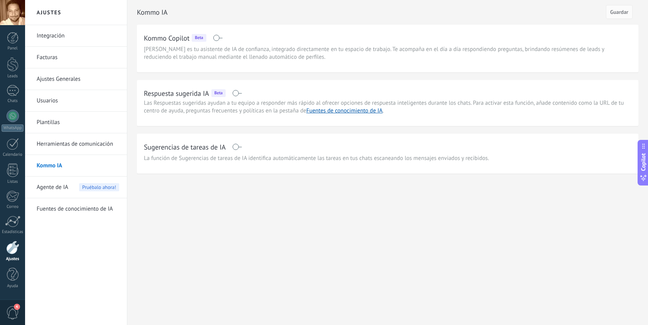
click at [49, 188] on span "Agente de IA" at bounding box center [53, 187] width 32 height 22
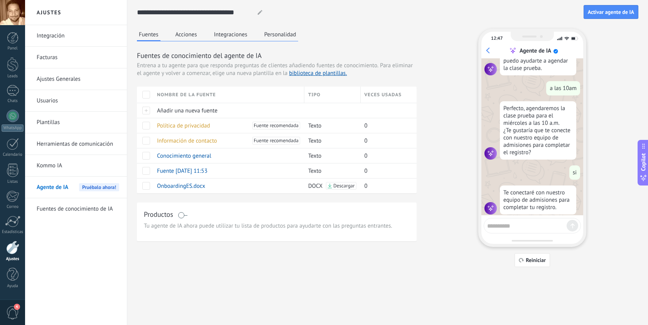
scroll to position [444, 0]
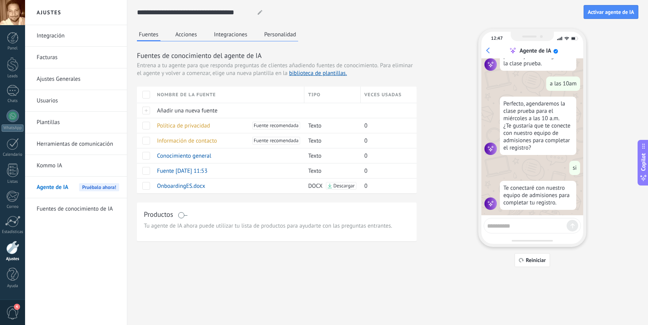
click at [54, 207] on link "Fuentes de conocimiento de IA" at bounding box center [78, 209] width 83 height 22
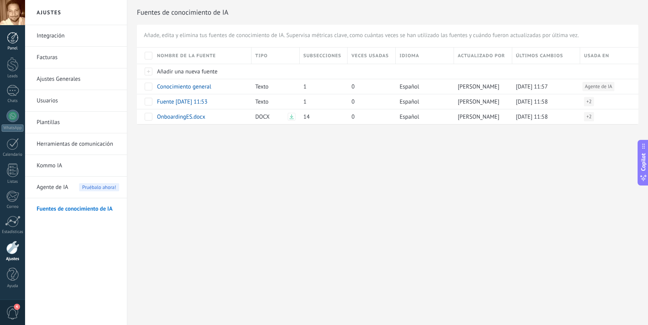
click at [15, 46] on div "Panel" at bounding box center [13, 48] width 22 height 5
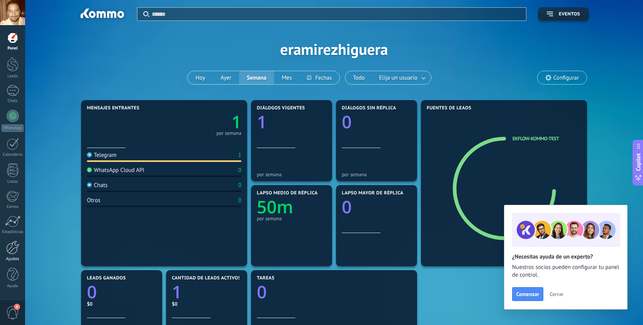
click at [15, 244] on div at bounding box center [12, 247] width 13 height 14
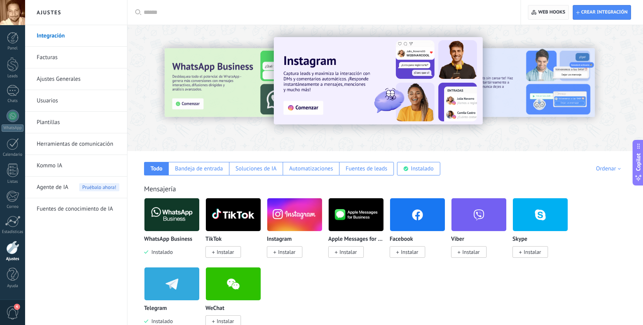
click at [535, 10] on icon "button" at bounding box center [533, 12] width 5 height 5
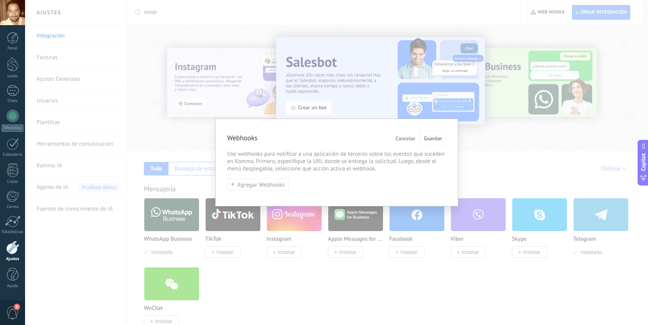
click at [289, 190] on div "Agregar Webhooks" at bounding box center [336, 184] width 219 height 13
click at [270, 187] on span "Agregar Webhooks" at bounding box center [261, 185] width 48 height 6
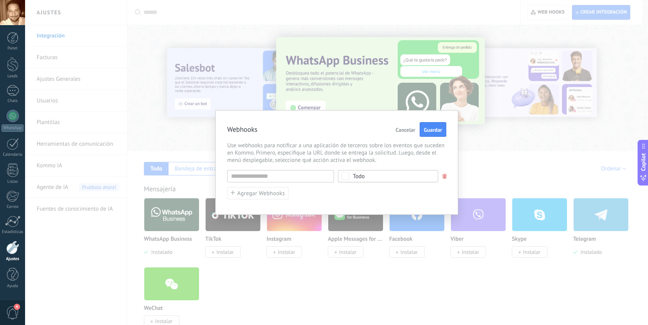
click at [371, 174] on span "Todo" at bounding box center [390, 176] width 75 height 6
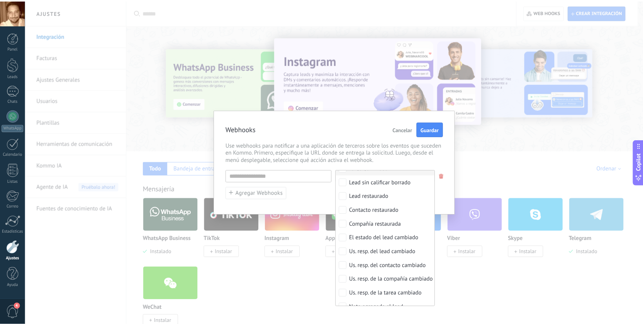
scroll to position [322, 0]
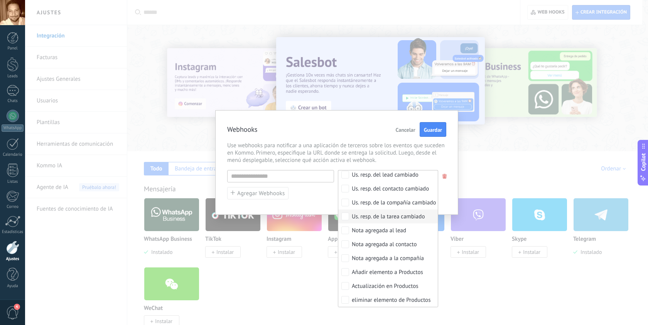
click at [309, 201] on div "Webhooks Cancelar Guardar Use webhooks para notificar a una aplicación de terce…" at bounding box center [336, 162] width 243 height 105
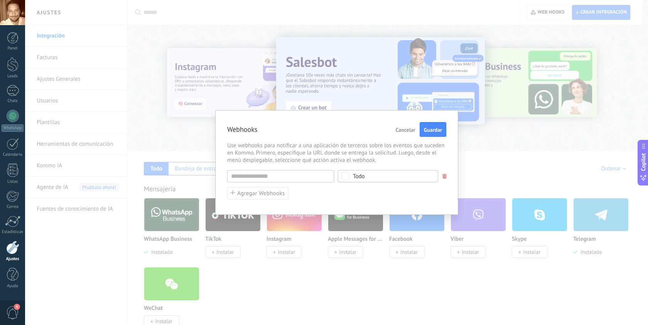
click at [399, 132] on span "Cancelar" at bounding box center [406, 129] width 20 height 5
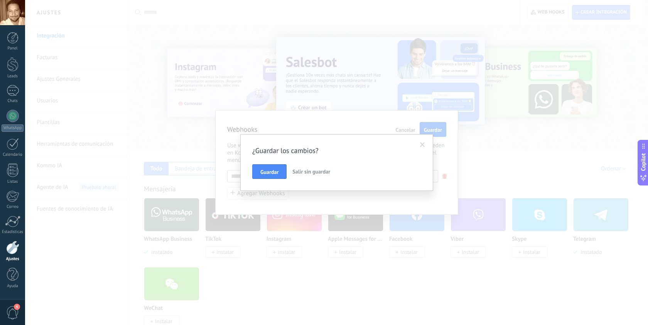
click at [306, 171] on span "Salir sin guardar" at bounding box center [312, 171] width 38 height 7
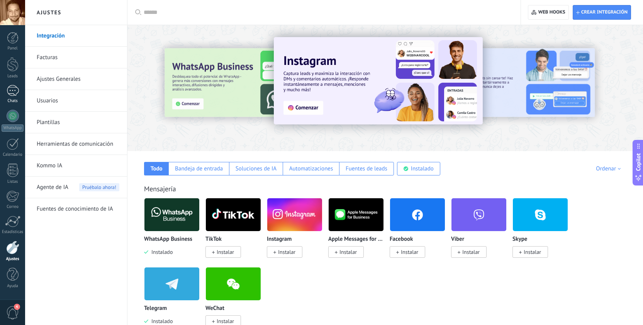
click at [13, 95] on div at bounding box center [13, 90] width 12 height 11
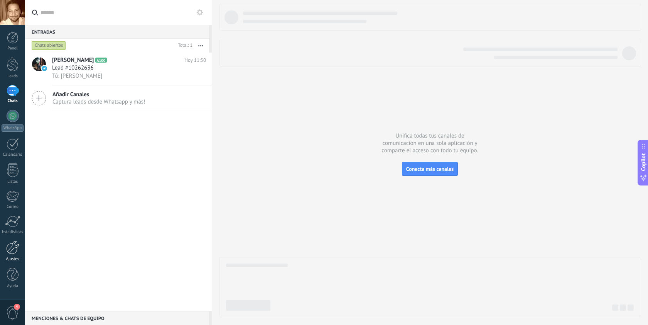
click at [13, 247] on div at bounding box center [12, 247] width 13 height 14
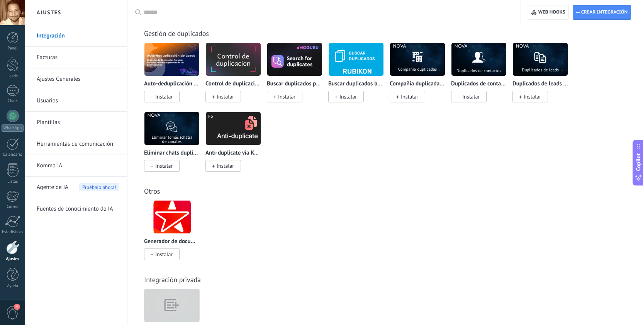
scroll to position [3251, 0]
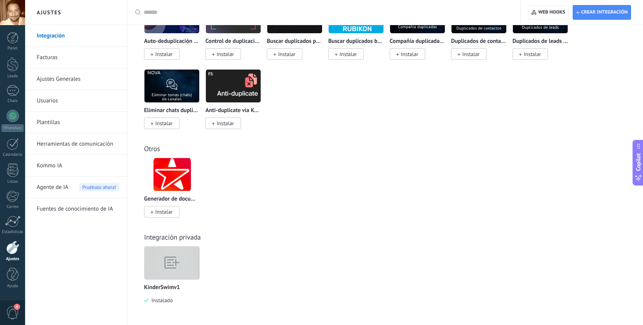
click at [179, 254] on img at bounding box center [171, 263] width 55 height 42
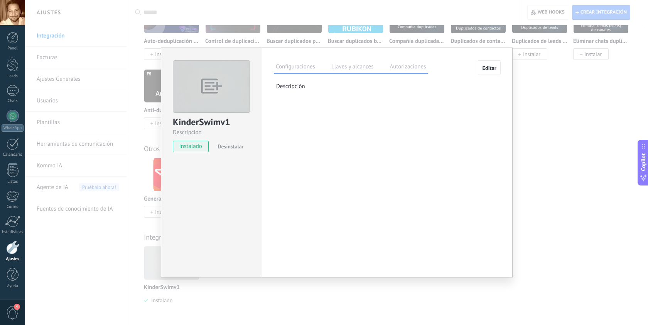
click at [328, 68] on div "Configuraciones Llaves y alcances Autorizaciones" at bounding box center [351, 67] width 154 height 14
click at [342, 67] on label "Llaves y alcances" at bounding box center [353, 67] width 46 height 11
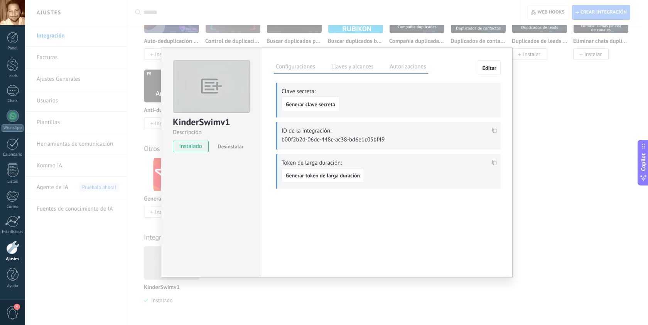
click at [398, 67] on label "Autorizaciones" at bounding box center [408, 67] width 40 height 11
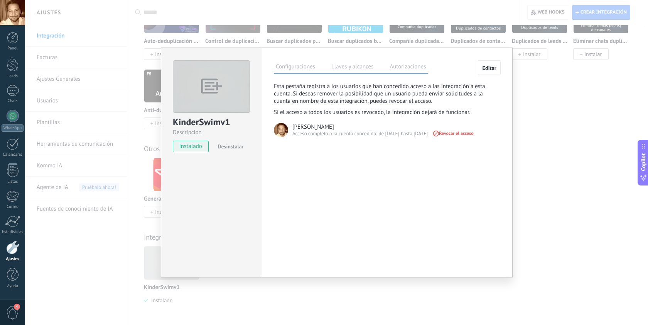
click at [557, 132] on div "KinderSwimv1 Descripción instalado Desinstalar Configuraciones Llaves y alcance…" at bounding box center [336, 162] width 623 height 325
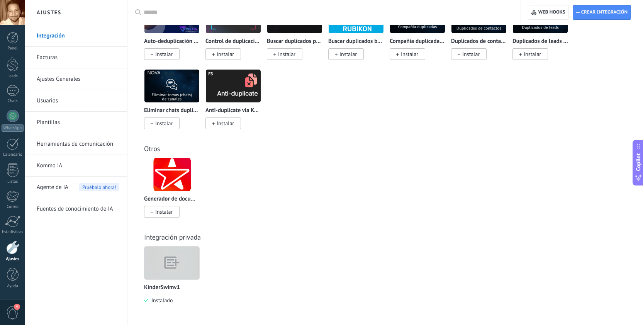
click at [156, 13] on input "text" at bounding box center [327, 12] width 366 height 8
click at [63, 166] on link "Kommo IA" at bounding box center [78, 166] width 83 height 22
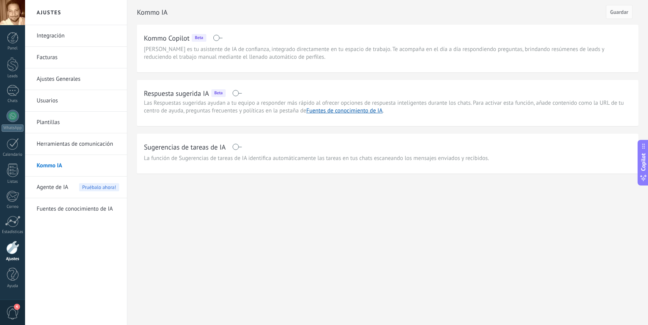
click at [50, 186] on span "Agente de IA" at bounding box center [53, 187] width 32 height 22
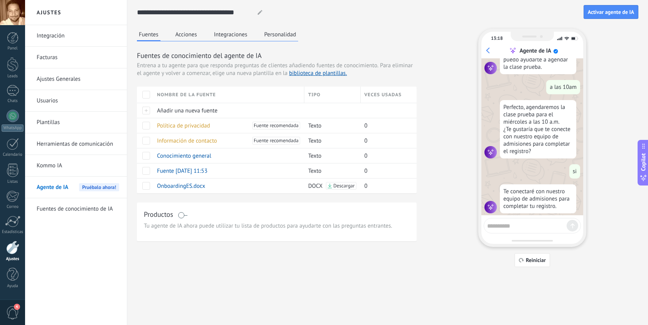
scroll to position [444, 0]
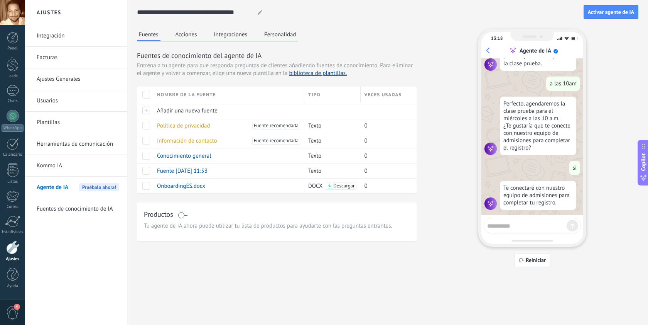
click at [235, 36] on button "Integraciones" at bounding box center [230, 35] width 37 height 12
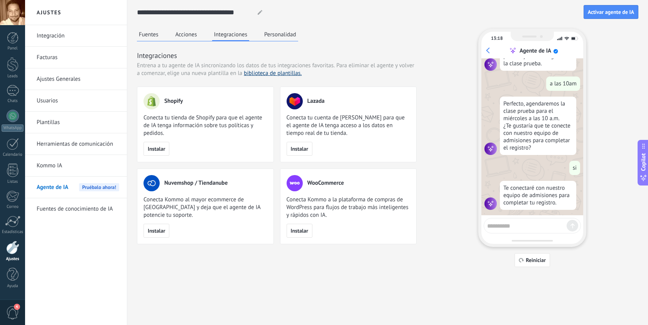
click at [263, 73] on link "biblioteca de plantillas." at bounding box center [273, 72] width 58 height 7
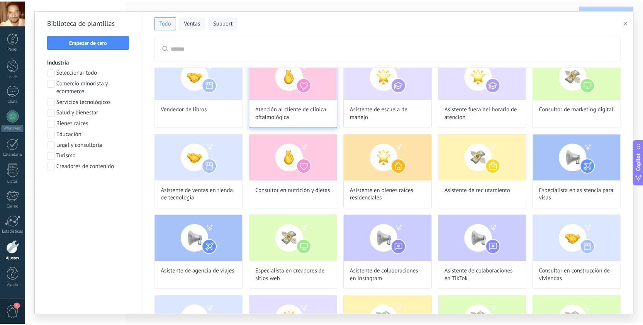
scroll to position [0, 0]
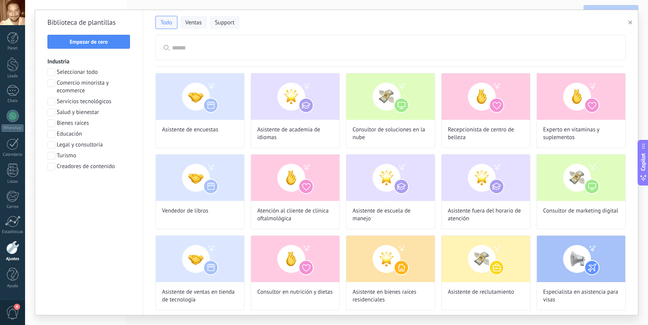
click at [631, 20] on icon "button" at bounding box center [631, 22] width 4 height 4
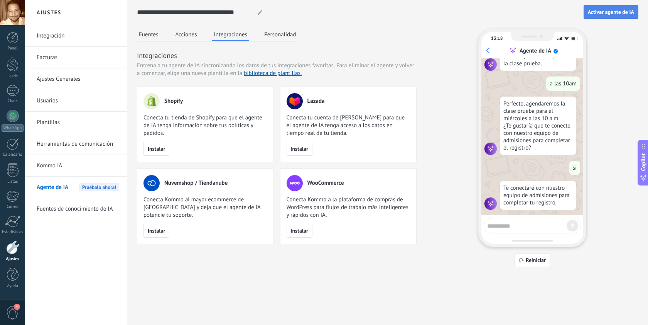
click at [613, 14] on span "Activar agente de IA" at bounding box center [611, 11] width 46 height 5
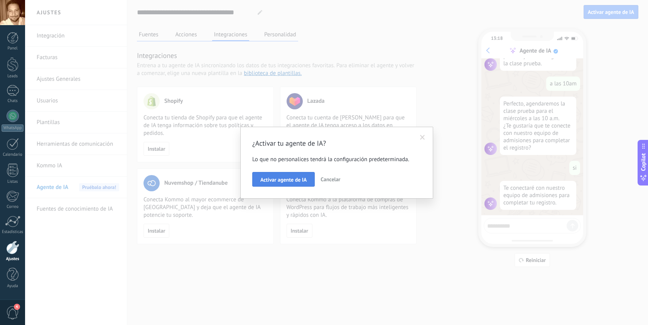
click at [299, 183] on button "Activar agente de IA" at bounding box center [283, 179] width 63 height 15
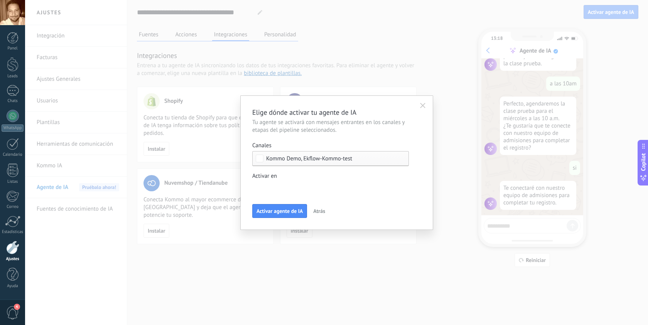
click at [0, 0] on div "Incoming leads Contacto inicial Negociación Debate contractual Discusión de con…" at bounding box center [0, 0] width 0 height 0
click at [332, 178] on div at bounding box center [336, 162] width 623 height 325
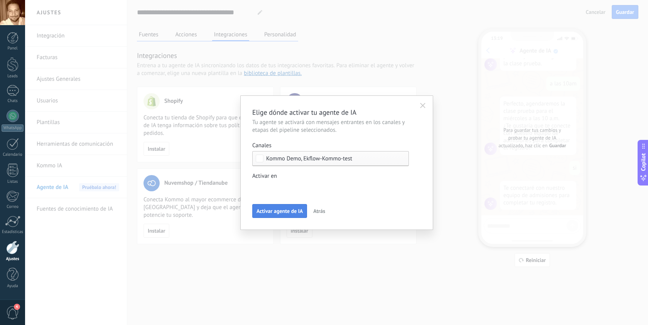
click at [281, 214] on button "Activar agente de IA" at bounding box center [279, 211] width 55 height 14
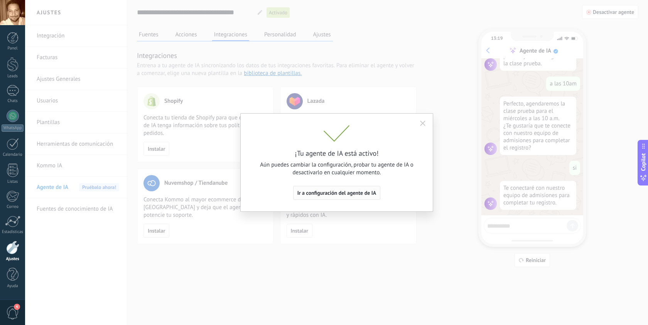
click at [327, 192] on span "Ir a configuración del agente de IA" at bounding box center [337, 192] width 79 height 5
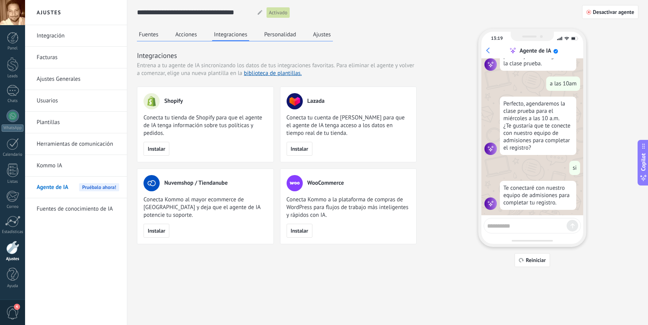
click at [49, 186] on span "Agente de IA" at bounding box center [53, 187] width 32 height 22
click at [318, 36] on button "Ajustes" at bounding box center [322, 35] width 22 height 12
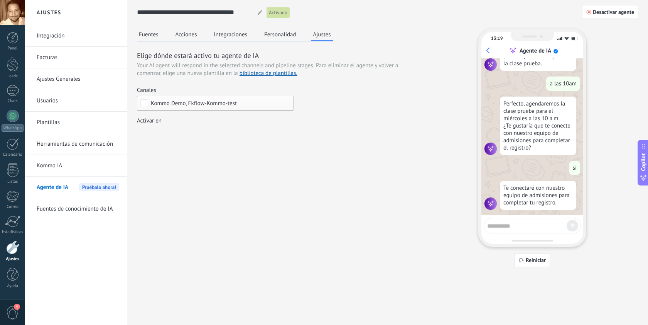
click at [146, 37] on button "Fuentes" at bounding box center [149, 35] width 24 height 12
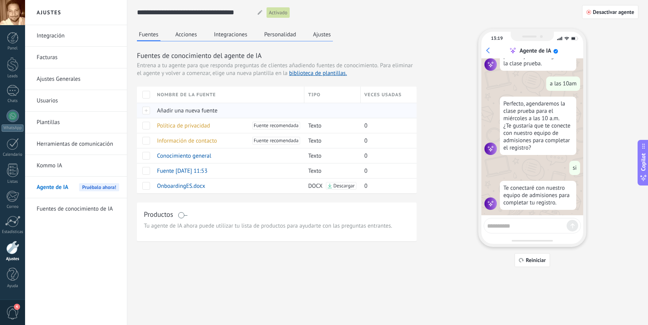
click at [161, 109] on span "Añadir una nueva fuente" at bounding box center [187, 110] width 61 height 7
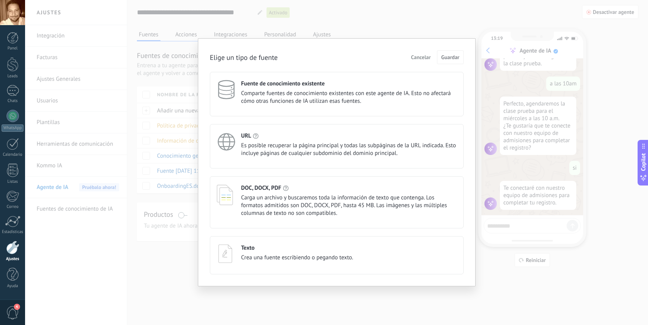
click at [426, 54] on span "Cancelar" at bounding box center [421, 56] width 20 height 5
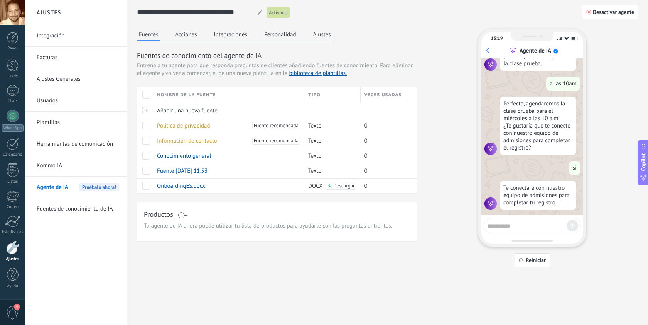
click at [189, 36] on button "Acciones" at bounding box center [186, 35] width 25 height 12
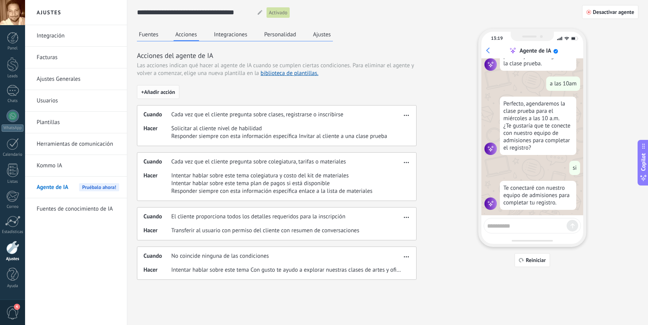
click at [159, 93] on span "+ Añadir acción" at bounding box center [158, 91] width 34 height 5
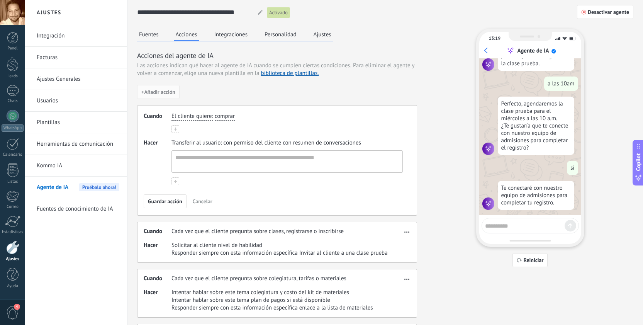
click at [177, 130] on button at bounding box center [175, 129] width 8 height 8
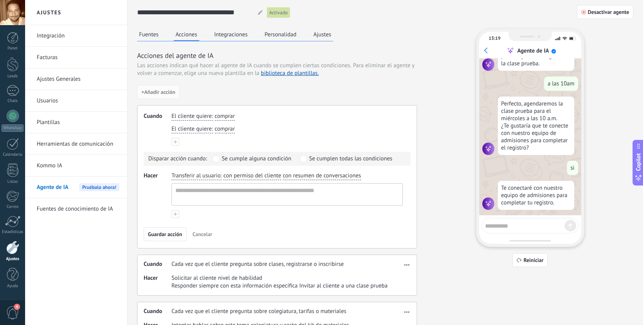
click at [174, 214] on use at bounding box center [175, 213] width 3 height 3
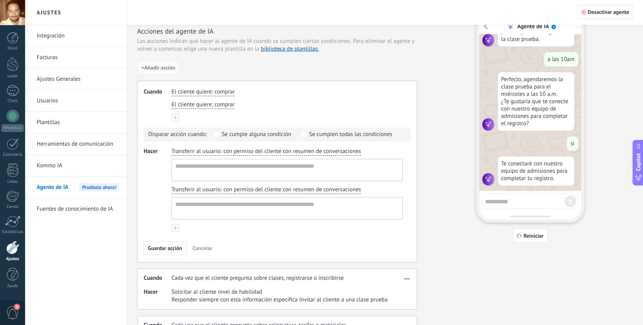
scroll to position [26, 0]
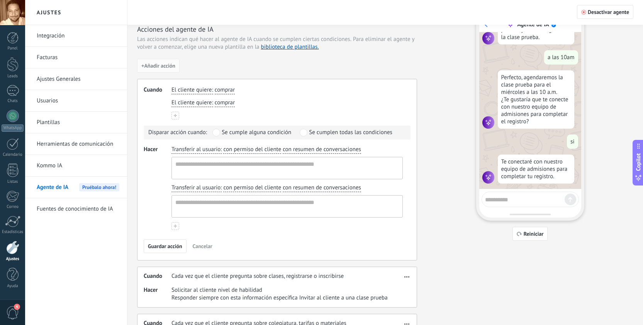
click at [206, 243] on span "Cancelar" at bounding box center [203, 245] width 20 height 5
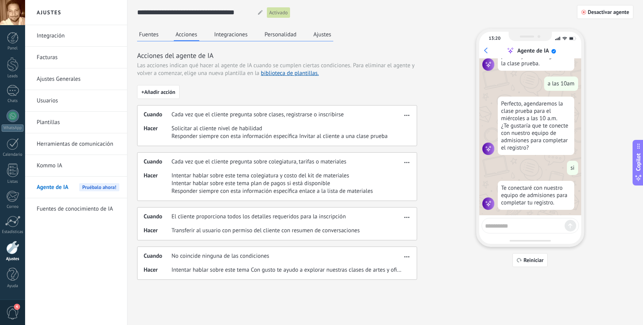
scroll to position [0, 0]
click at [229, 34] on button "Integraciones" at bounding box center [230, 35] width 37 height 12
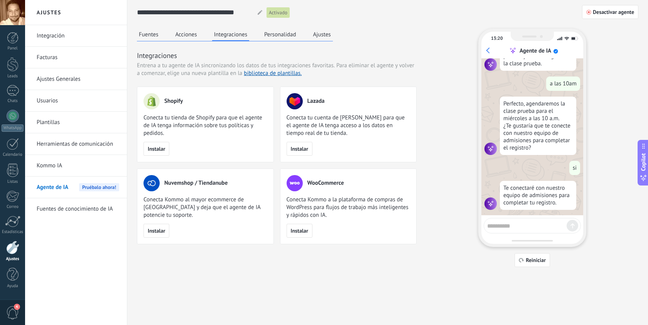
click at [271, 33] on button "Personalidad" at bounding box center [280, 35] width 36 height 12
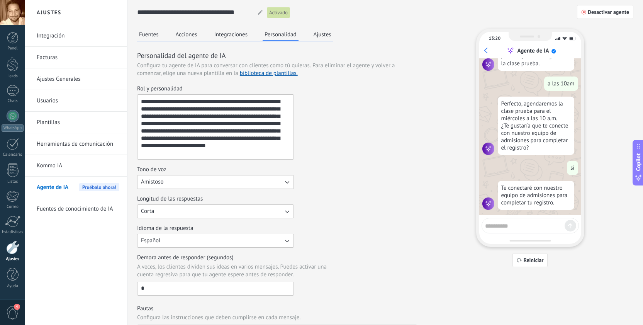
click at [323, 34] on button "Ajustes" at bounding box center [322, 35] width 22 height 12
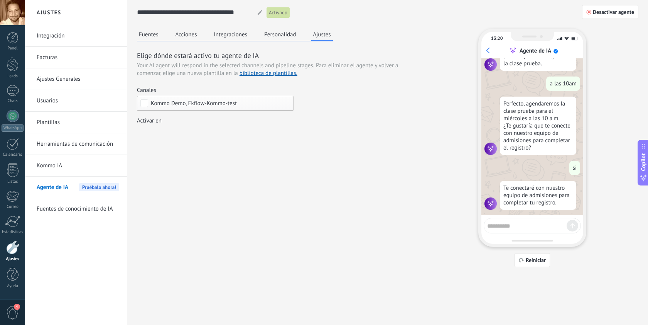
click at [90, 211] on link "Fuentes de conocimiento de IA" at bounding box center [78, 209] width 83 height 22
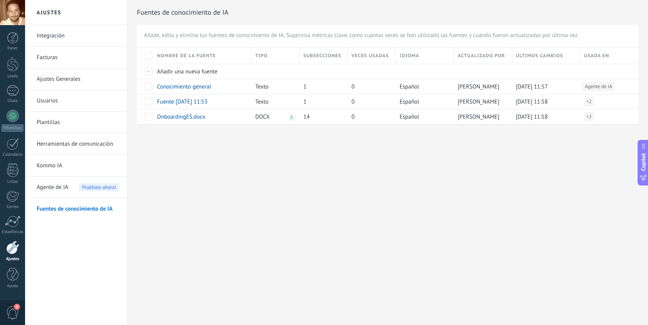
click at [73, 145] on link "Herramientas de comunicación" at bounding box center [78, 144] width 83 height 22
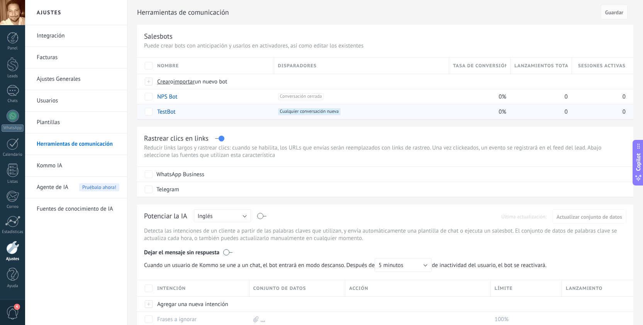
click at [171, 112] on link "TestBot" at bounding box center [166, 111] width 18 height 7
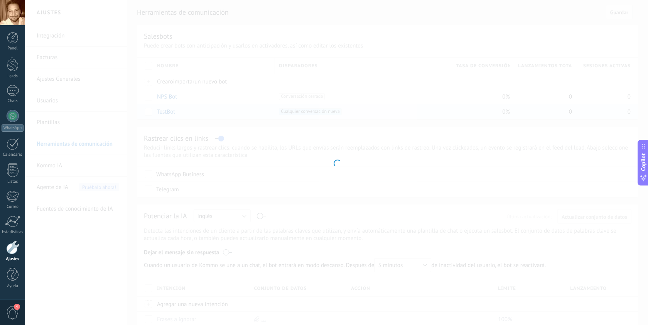
type input "*******"
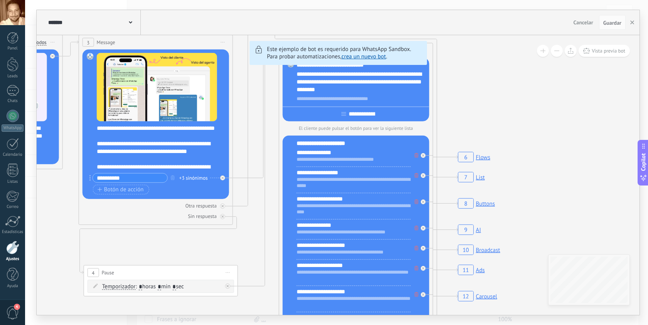
click at [130, 22] on use at bounding box center [130, 22] width 3 height 2
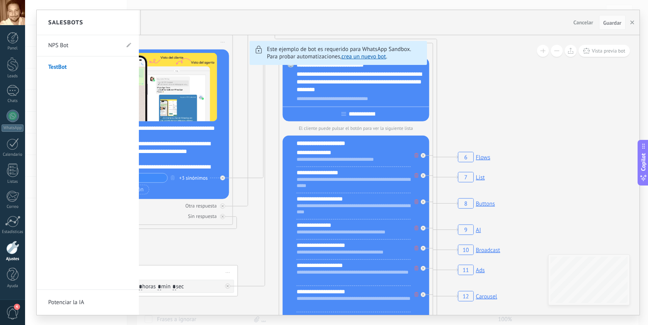
click at [133, 23] on div "Salesbots" at bounding box center [88, 22] width 102 height 25
click at [162, 24] on div at bounding box center [338, 162] width 603 height 304
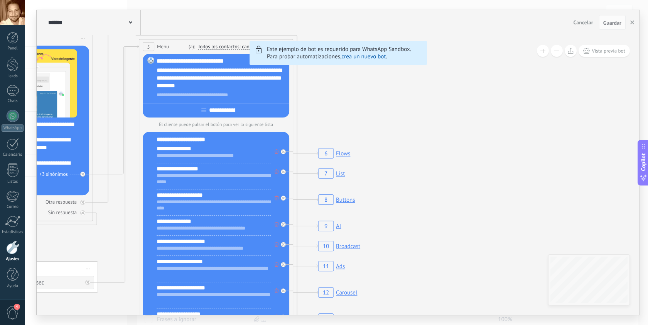
click at [218, 154] on icon "19 Close the bot 6 Flows 7 List 8 Buttons 9 AI 10 Broadcast 11 Ads 12 Carousel …" at bounding box center [623, 70] width 2644 height 2269
click at [179, 148] on icon "19 Close the bot 6 Flows 7 List 8 Buttons 9 AI 10 Broadcast 11 Ads 12 Carousel …" at bounding box center [623, 70] width 2644 height 2269
click at [158, 156] on icon "19 Close the bot 6 Flows 7 List 8 Buttons 9 AI 10 Broadcast 11 Ads 12 Carousel …" at bounding box center [623, 70] width 2644 height 2269
click at [207, 161] on icon "19 Close the bot 6 Flows 7 List 8 Buttons 9 AI 10 Broadcast 11 Ads 12 Carousel …" at bounding box center [623, 70] width 2644 height 2269
click at [345, 155] on rect at bounding box center [334, 153] width 37 height 15
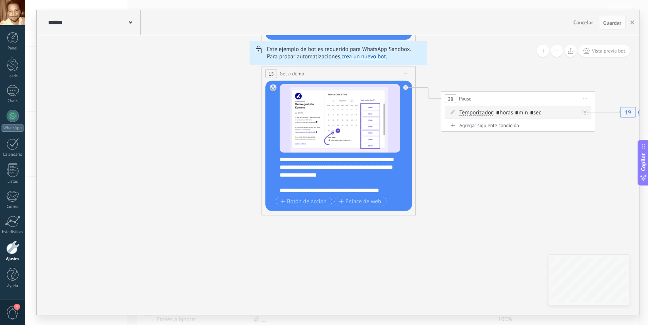
click at [583, 25] on span "Cancelar" at bounding box center [584, 22] width 20 height 7
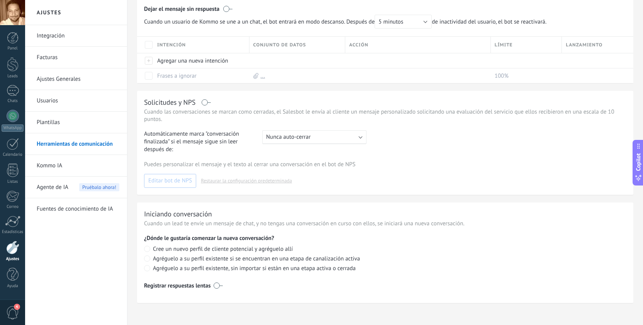
scroll to position [250, 0]
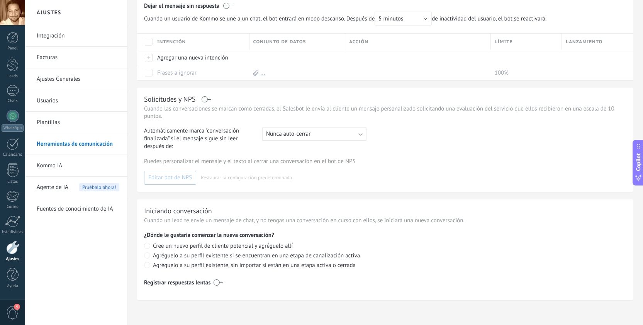
click at [94, 208] on link "Fuentes de conocimiento de IA" at bounding box center [78, 209] width 83 height 22
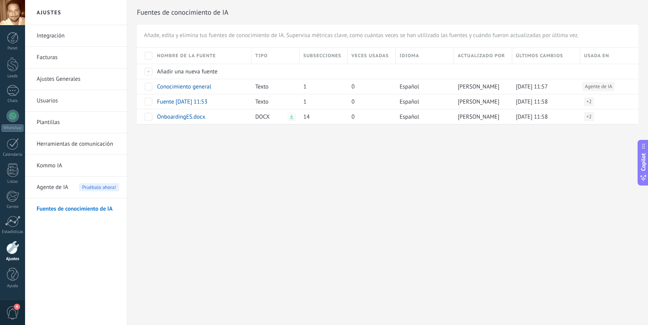
click at [48, 189] on span "Agente de IA" at bounding box center [53, 187] width 32 height 22
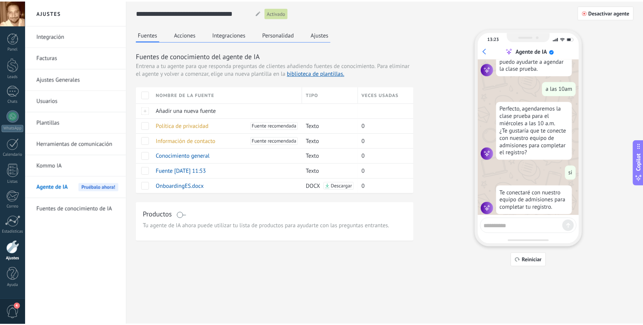
scroll to position [444, 0]
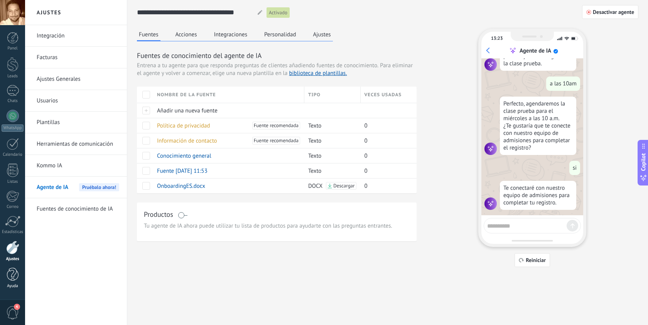
click at [15, 270] on div at bounding box center [13, 274] width 12 height 14
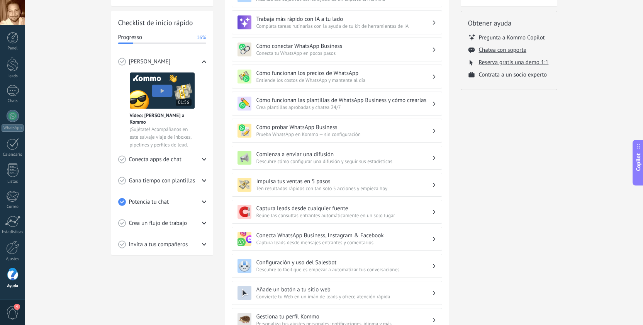
scroll to position [97, 0]
click at [205, 157] on use at bounding box center [203, 158] width 4 height 3
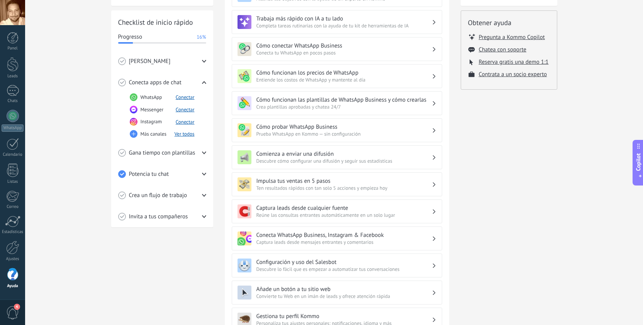
click at [202, 64] on div "Conoce Kommo" at bounding box center [162, 61] width 88 height 21
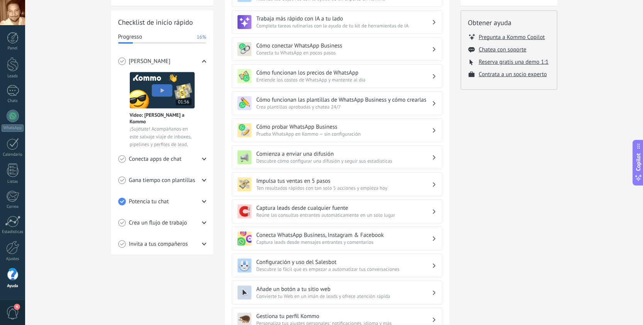
click at [203, 222] on use at bounding box center [203, 222] width 4 height 3
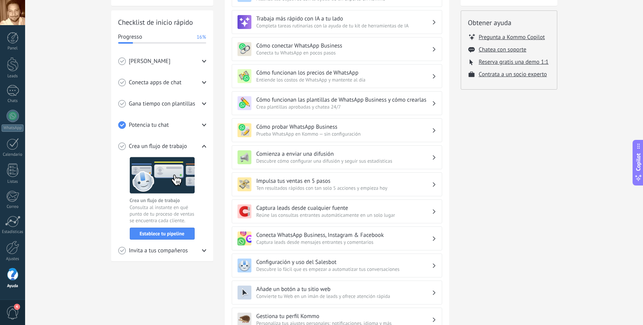
click at [202, 123] on icon at bounding box center [204, 125] width 4 height 4
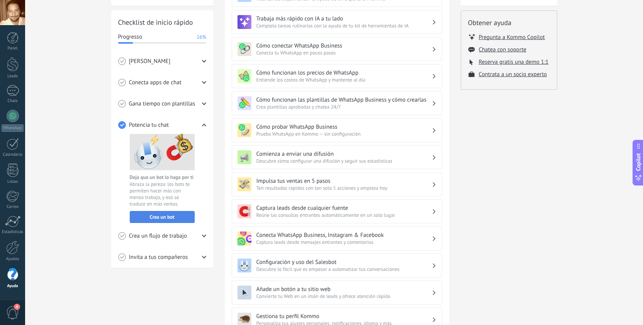
click at [180, 217] on span "Crea un bot" at bounding box center [162, 216] width 56 height 5
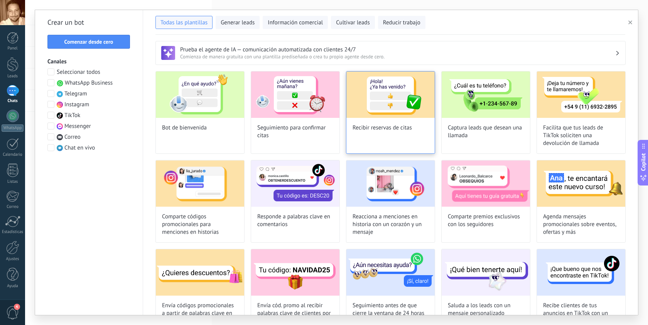
click at [396, 87] on img at bounding box center [391, 94] width 88 height 46
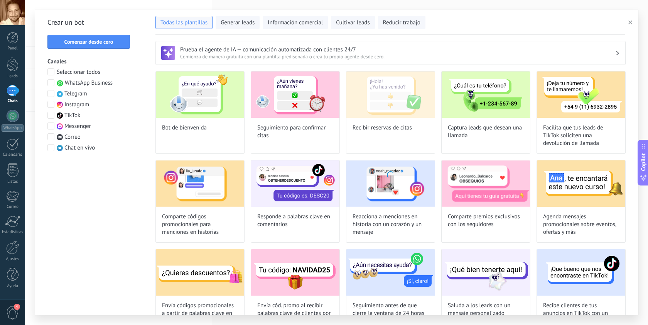
type input "**********"
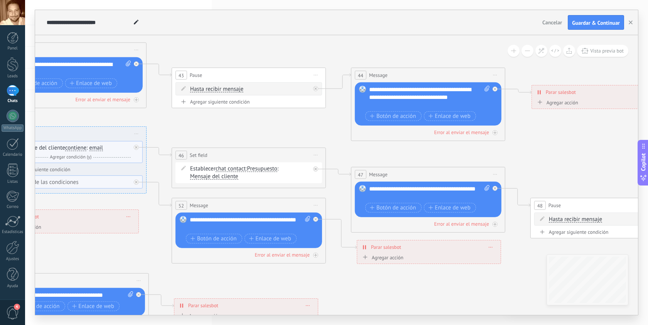
click at [242, 170] on span "chat contact" at bounding box center [231, 169] width 30 height 6
click at [242, 170] on button "chat contact" at bounding box center [260, 169] width 96 height 14
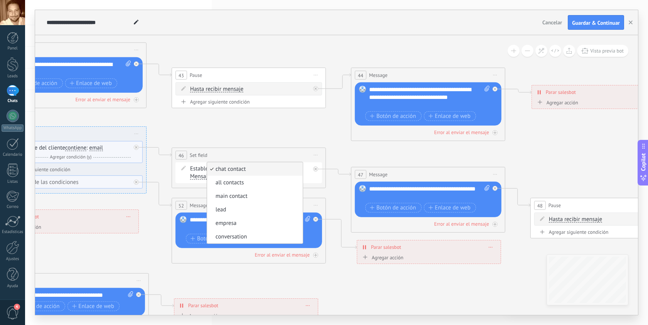
click at [292, 136] on icon at bounding box center [286, 186] width 1881 height 674
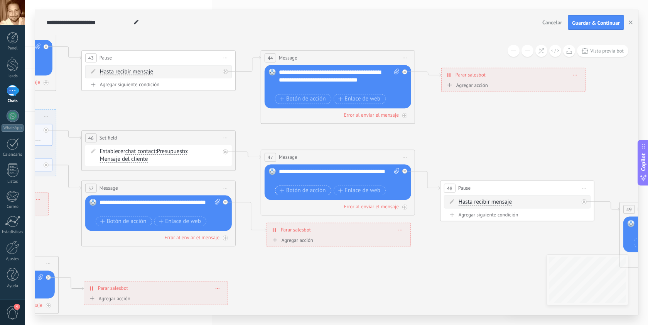
click at [315, 191] on span "Botón de acción" at bounding box center [303, 190] width 46 height 6
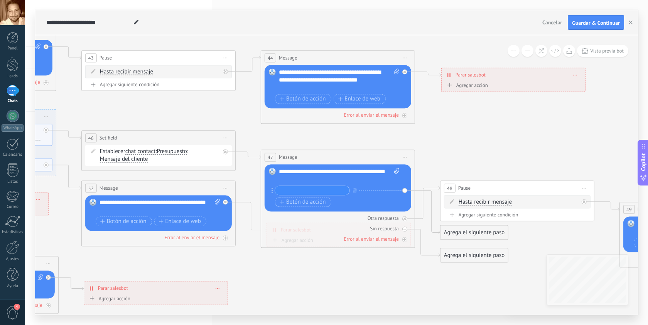
click at [469, 162] on icon at bounding box center [196, 169] width 1881 height 674
click at [359, 199] on div "Botón de acción Enlace de web" at bounding box center [337, 202] width 124 height 10
click at [354, 191] on icon "button" at bounding box center [355, 190] width 4 height 5
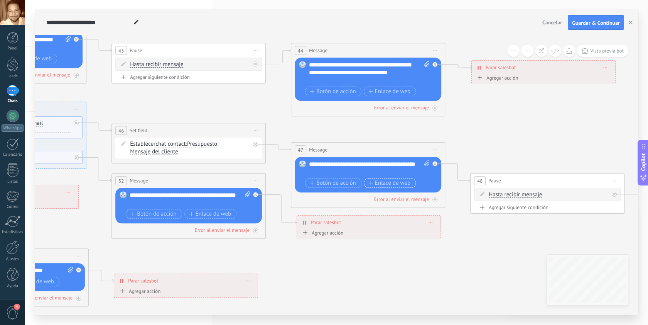
click at [392, 182] on span "Enlace de web" at bounding box center [390, 183] width 42 height 6
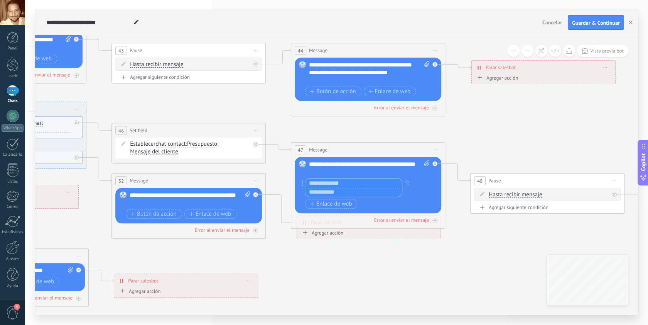
click at [426, 163] on icon at bounding box center [427, 163] width 5 height 6
click input "Subir" at bounding box center [0, 0] width 0 height 0
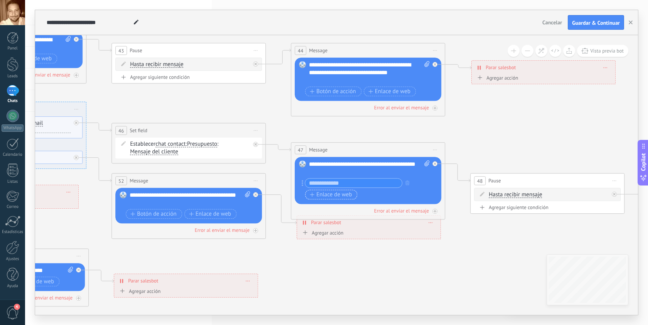
click at [333, 197] on span "Enlace de web" at bounding box center [331, 194] width 42 height 6
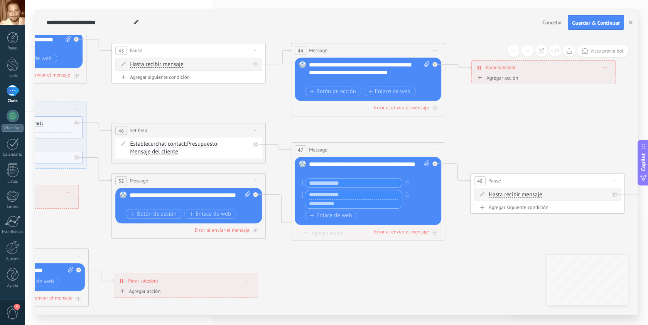
click at [344, 205] on input "text" at bounding box center [353, 203] width 97 height 9
paste input "**********"
type input "**********"
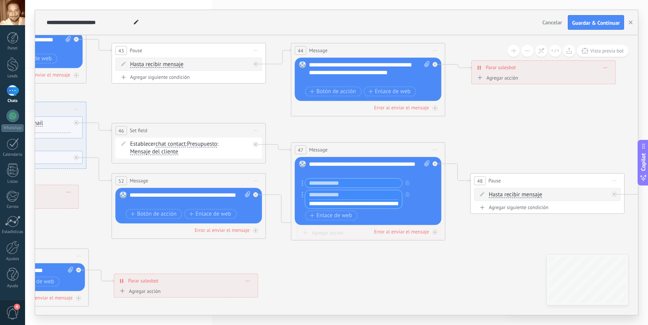
click at [321, 237] on div "47 Message ******* (a): Todos los contactos - canales seleccionados Todos los c…" at bounding box center [368, 191] width 154 height 98
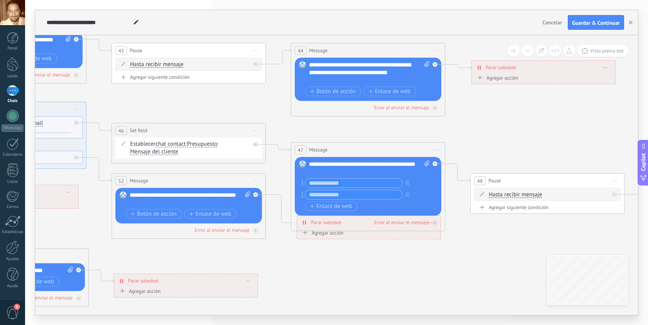
click at [306, 235] on div "Agregar acción" at bounding box center [322, 233] width 43 height 6
click at [306, 235] on button "Conversación marcada como cerrada" at bounding box center [345, 233] width 96 height 14
click at [327, 262] on icon at bounding box center [226, 162] width 1881 height 674
click at [380, 209] on div "Botón de acción Enlace de web" at bounding box center [367, 206] width 124 height 10
click at [370, 250] on icon at bounding box center [226, 162] width 1881 height 674
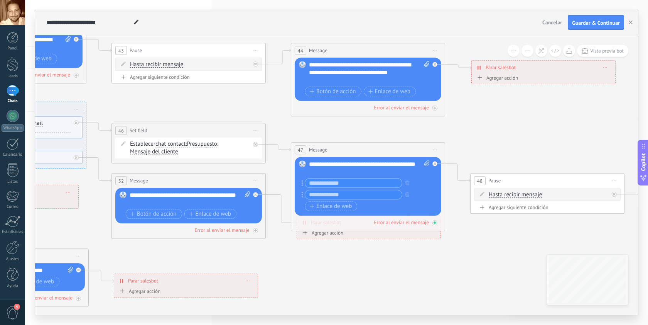
click at [305, 221] on div "Error al enviar el mensaje" at bounding box center [368, 221] width 147 height 7
click at [334, 261] on icon at bounding box center [226, 162] width 1881 height 674
click at [354, 195] on input "text" at bounding box center [353, 194] width 97 height 9
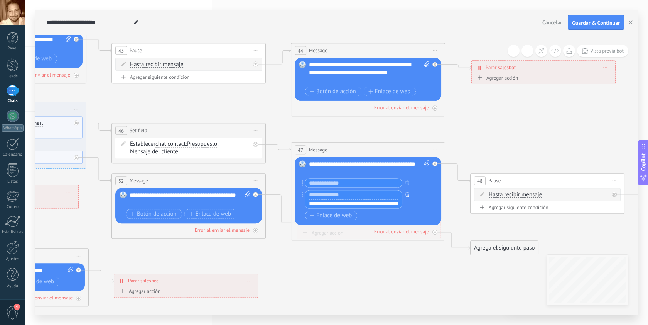
click at [407, 195] on icon "button" at bounding box center [408, 194] width 4 height 5
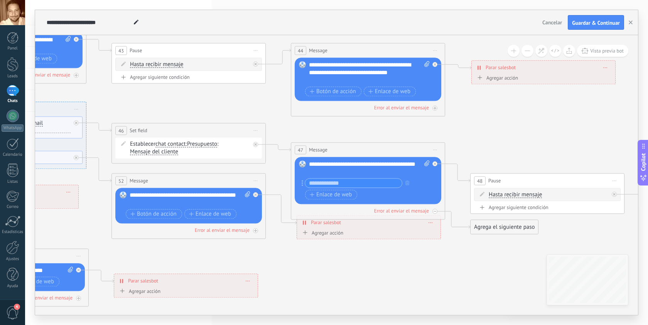
click at [514, 52] on button at bounding box center [514, 51] width 12 height 12
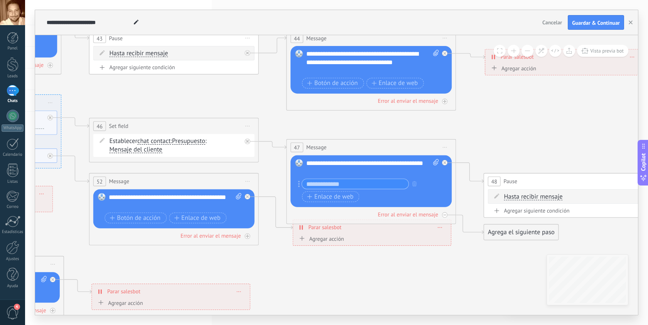
click at [440, 62] on div "Reemplazar Quitar Convertir a mensaje de voz Arrastre la imagen aquí para adjun…" at bounding box center [371, 69] width 161 height 47
click at [360, 266] on icon at bounding box center [215, 161] width 2069 height 742
click at [301, 239] on icon at bounding box center [301, 238] width 5 height 5
click at [301, 239] on button "Conversación marcada como cerrada" at bounding box center [346, 238] width 106 height 15
click at [429, 255] on icon at bounding box center [215, 161] width 2069 height 742
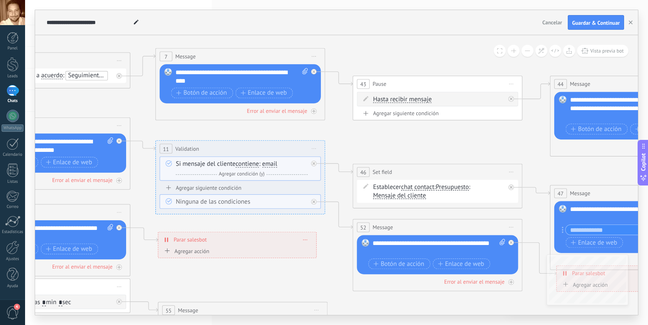
click at [268, 165] on span "email" at bounding box center [269, 164] width 15 height 7
click at [268, 165] on button "email" at bounding box center [311, 163] width 106 height 15
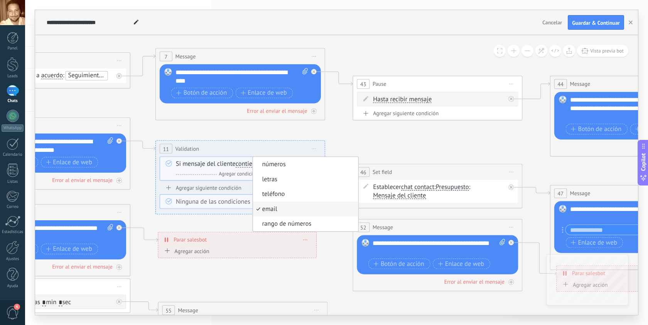
click at [207, 171] on div "Y Agregar condición (y)" at bounding box center [242, 174] width 132 height 8
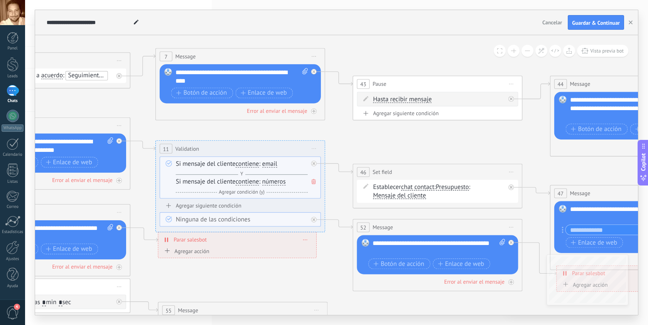
click at [273, 183] on span "números" at bounding box center [274, 181] width 24 height 7
click at [273, 183] on button "números" at bounding box center [311, 181] width 106 height 15
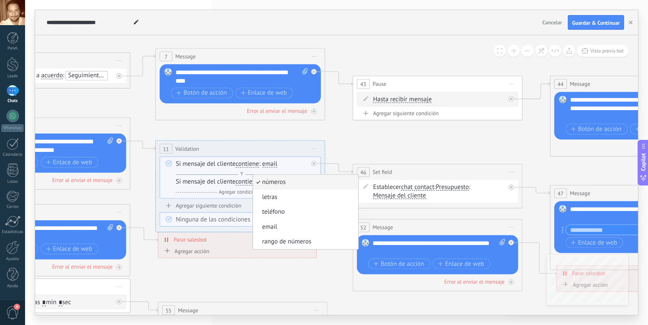
click at [296, 132] on icon at bounding box center [478, 207] width 2069 height 742
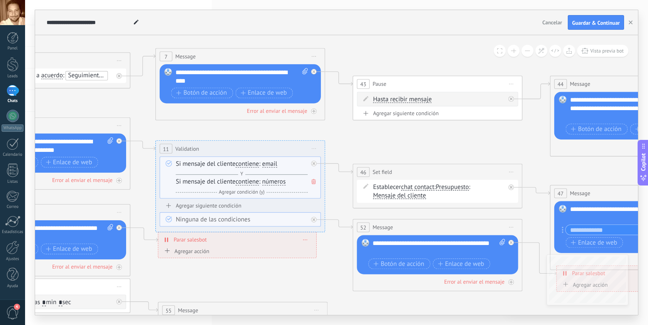
click at [316, 183] on icon at bounding box center [314, 181] width 4 height 5
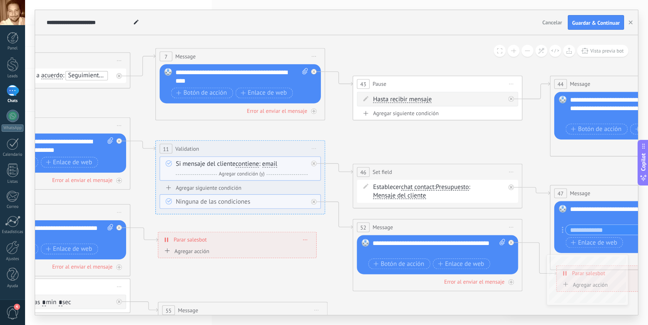
click at [458, 198] on div "Establecer chat contact chat contact all contacts main contact lead empresa con…" at bounding box center [439, 191] width 132 height 17
click at [217, 186] on div "Agregar siguiente condición" at bounding box center [240, 187] width 161 height 7
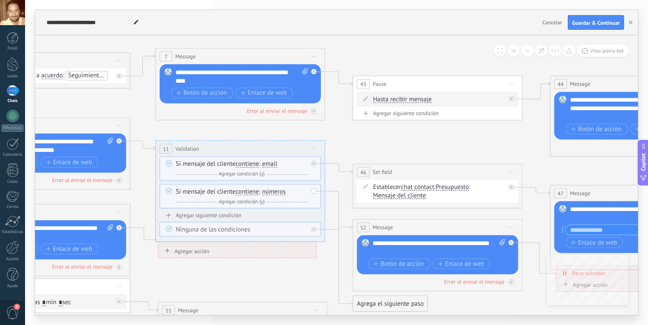
click at [408, 304] on div "Agrega el siguiente paso" at bounding box center [390, 303] width 74 height 14
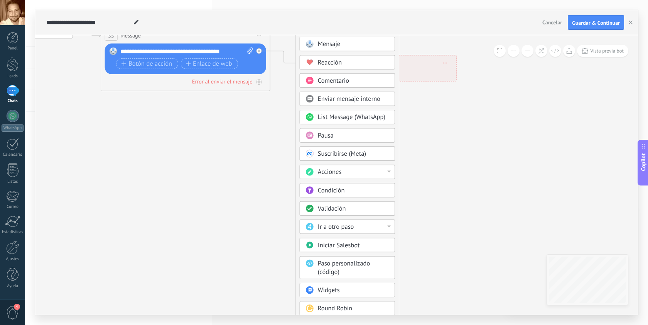
click at [351, 268] on div "Paso personalizado (código)" at bounding box center [353, 267] width 71 height 17
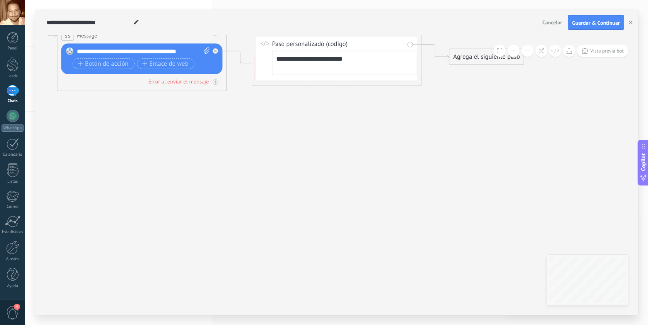
click at [474, 52] on div "Agrega el siguiente paso" at bounding box center [487, 57] width 74 height 14
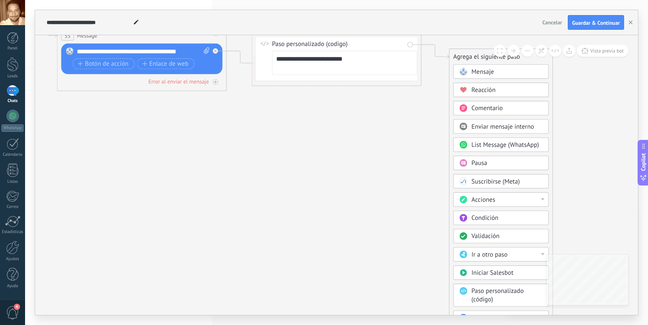
click at [544, 203] on div "Acciones" at bounding box center [501, 199] width 96 height 14
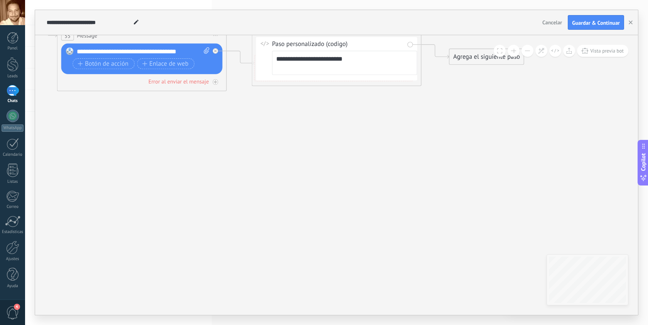
click at [478, 59] on div "Agrega el siguiente paso" at bounding box center [487, 57] width 74 height 14
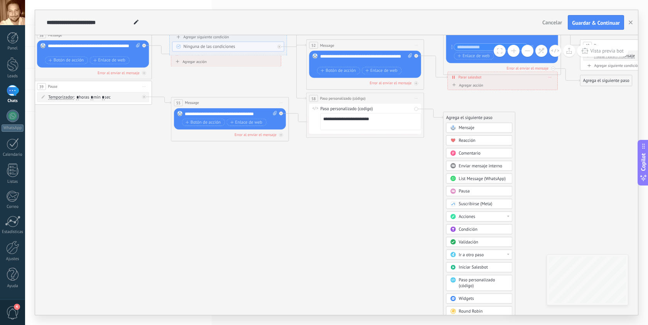
click at [472, 300] on body ".abecls-1,.abecls-2{fill-rule:evenodd}.abecls-2{fill:#fff} .abhcls-1{fill:none}…" at bounding box center [324, 162] width 648 height 325
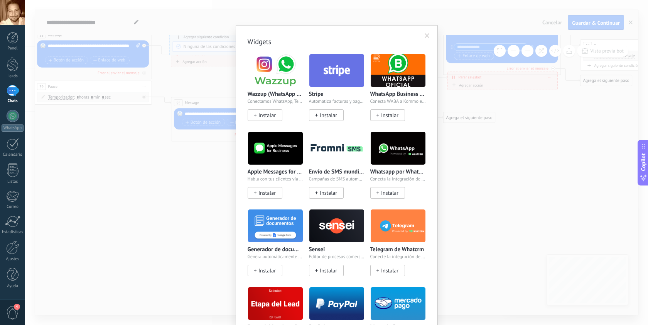
click at [426, 36] on span at bounding box center [427, 35] width 5 height 5
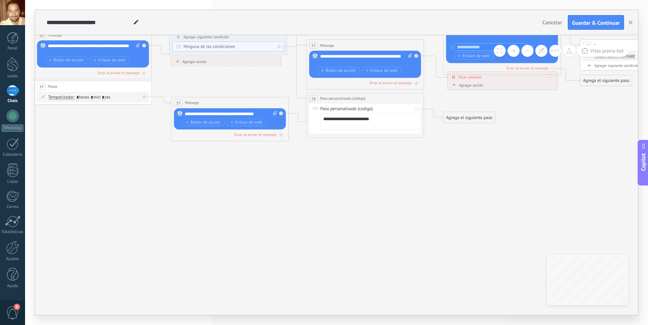
click at [375, 122] on textarea "**********" at bounding box center [370, 121] width 101 height 17
click at [634, 24] on button "button" at bounding box center [631, 22] width 12 height 15
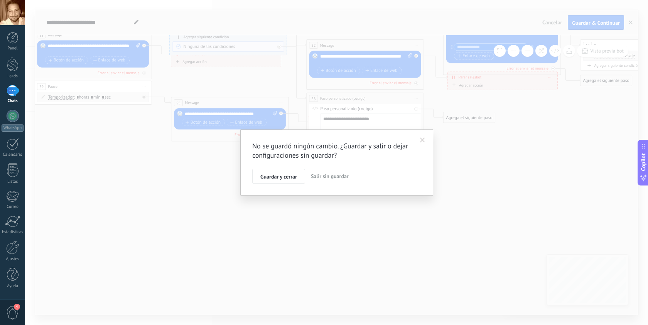
click at [322, 172] on button "Salir sin guardar" at bounding box center [330, 176] width 44 height 15
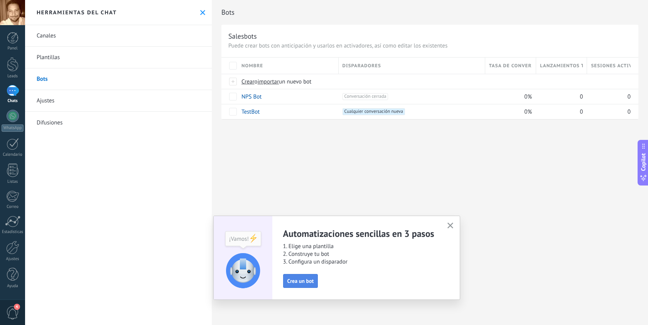
click at [299, 280] on span "Crea un bot" at bounding box center [301, 280] width 27 height 5
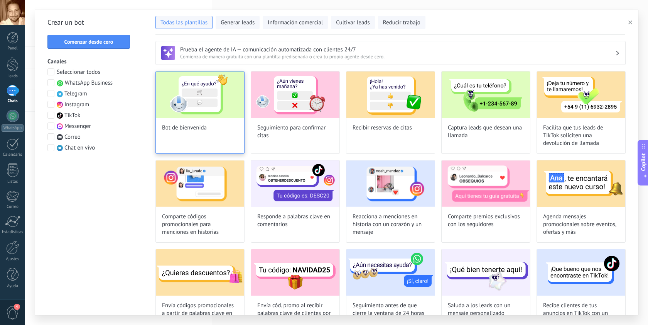
click at [199, 132] on div "Bot de bienvenida" at bounding box center [200, 112] width 89 height 83
type input "**********"
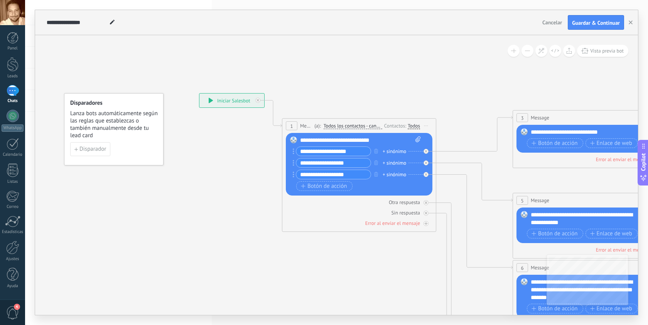
click at [225, 100] on div "**********" at bounding box center [232, 100] width 65 height 14
click at [210, 102] on icon at bounding box center [211, 100] width 4 height 5
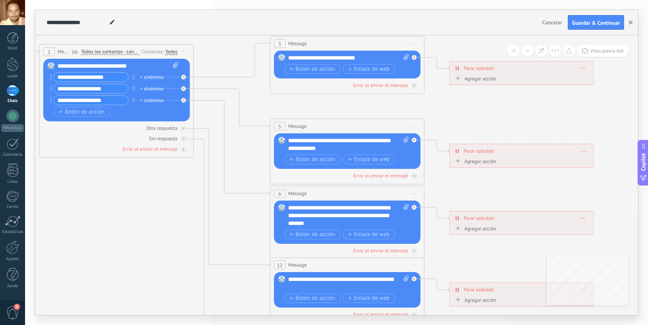
click at [632, 22] on icon "button" at bounding box center [631, 22] width 4 height 4
